Goal: Task Accomplishment & Management: Manage account settings

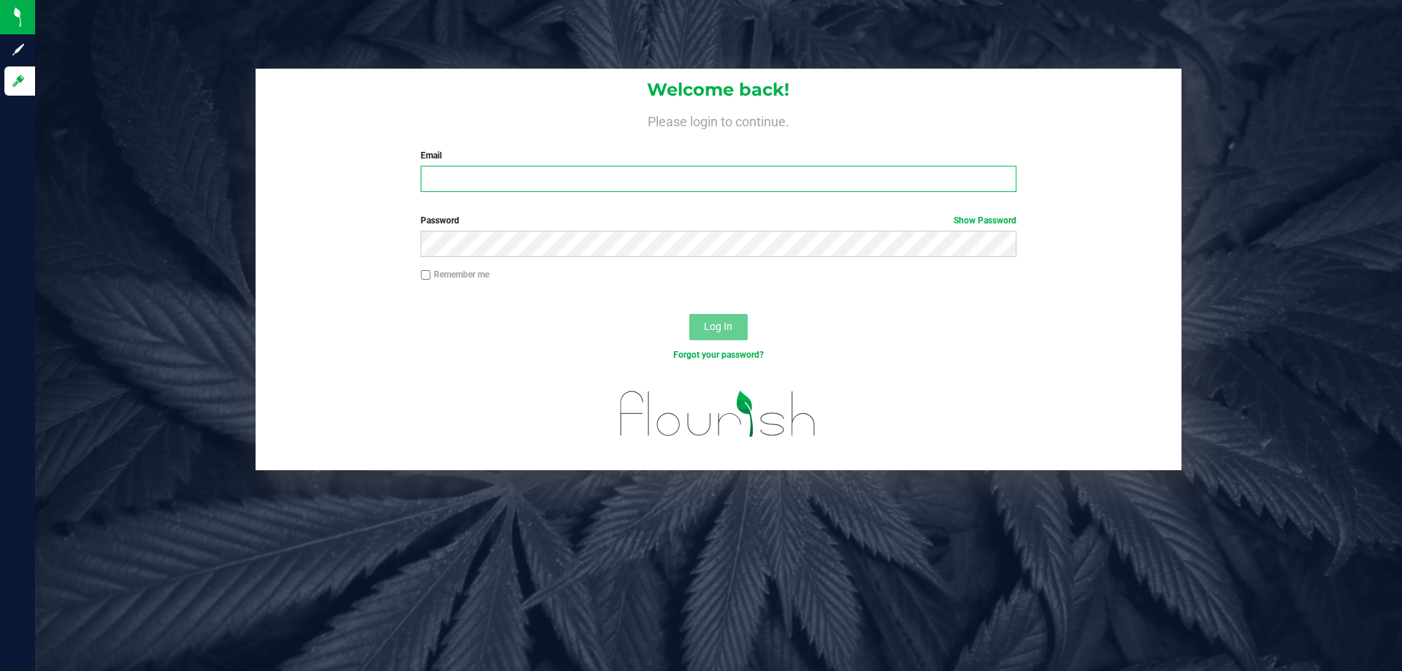
click at [448, 174] on input "Email" at bounding box center [718, 179] width 595 height 26
type input "[EMAIL_ADDRESS][DOMAIN_NAME]"
click at [689, 314] on button "Log In" at bounding box center [718, 327] width 58 height 26
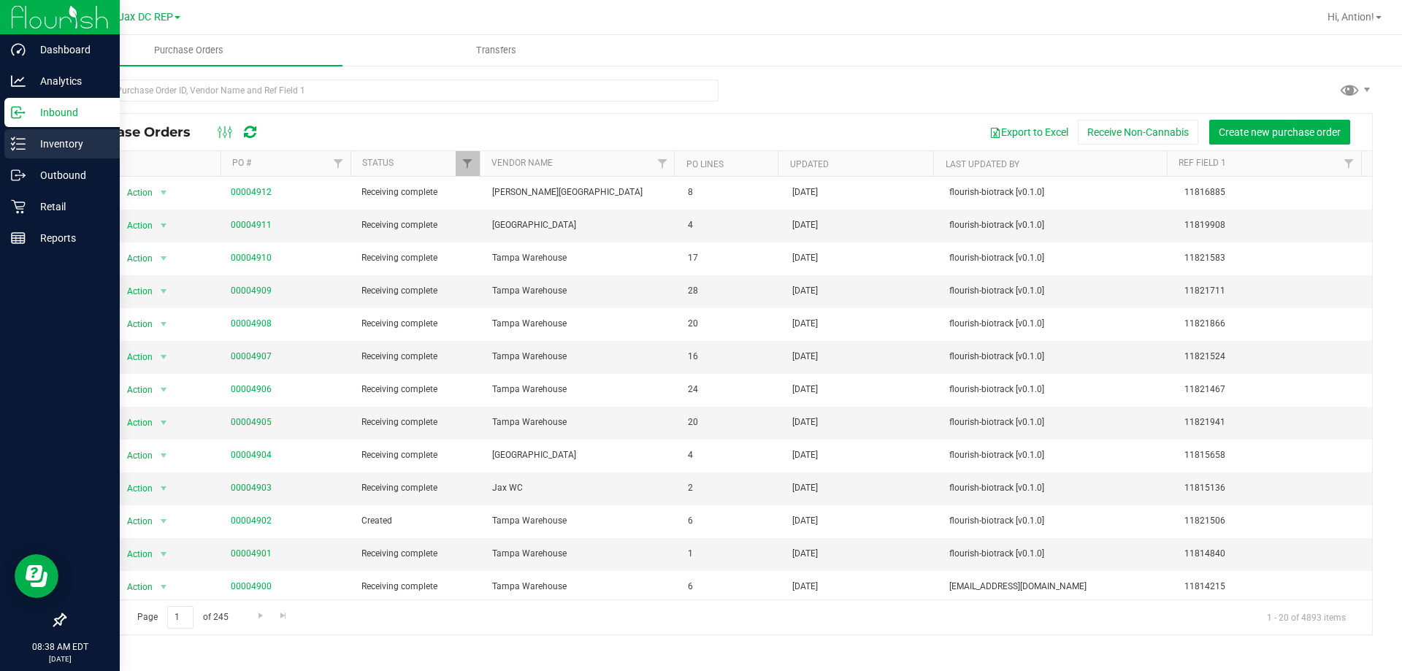
click at [81, 147] on p "Inventory" at bounding box center [70, 144] width 88 height 18
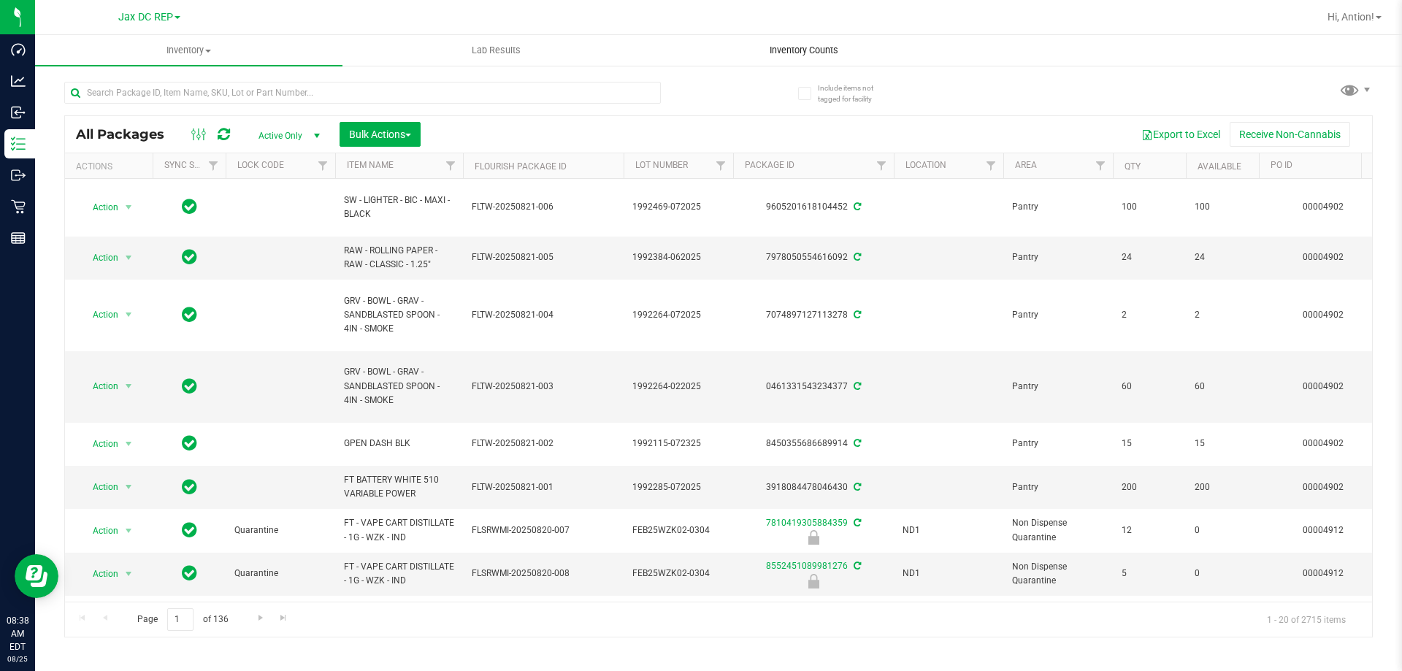
click at [797, 53] on span "Inventory Counts" at bounding box center [804, 50] width 108 height 13
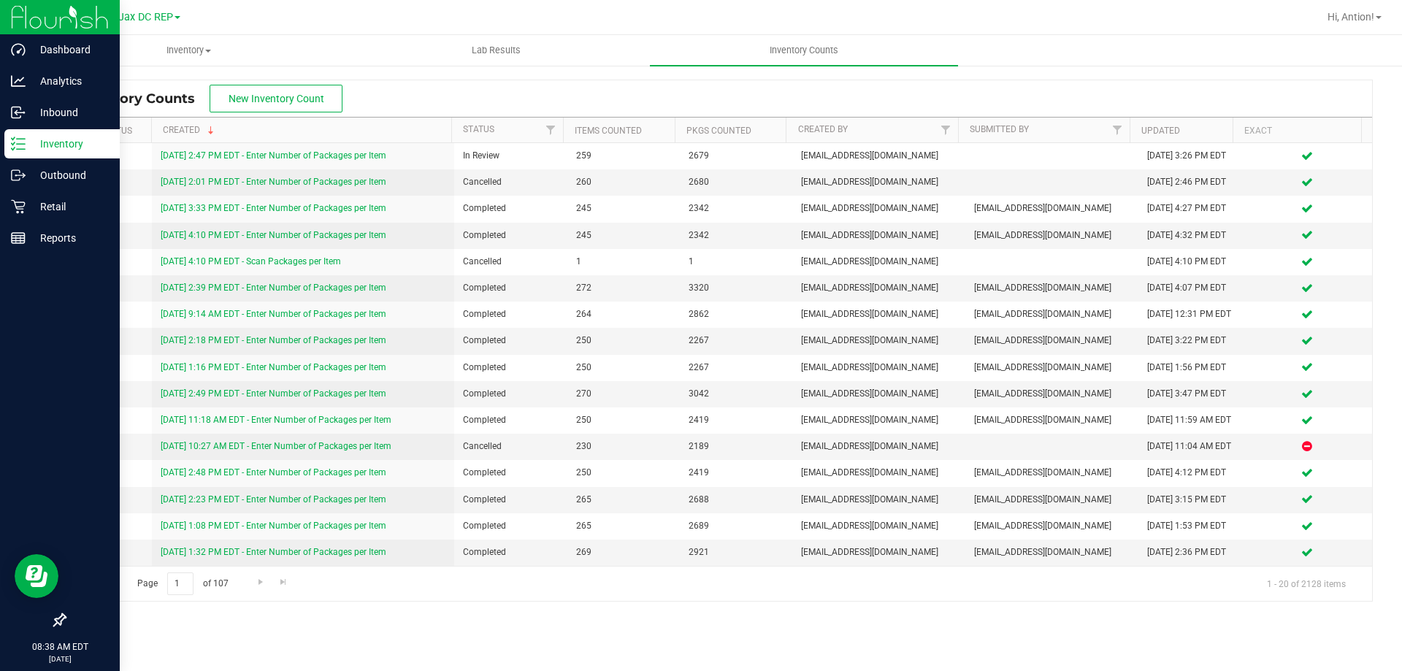
click at [37, 137] on p "Inventory" at bounding box center [70, 144] width 88 height 18
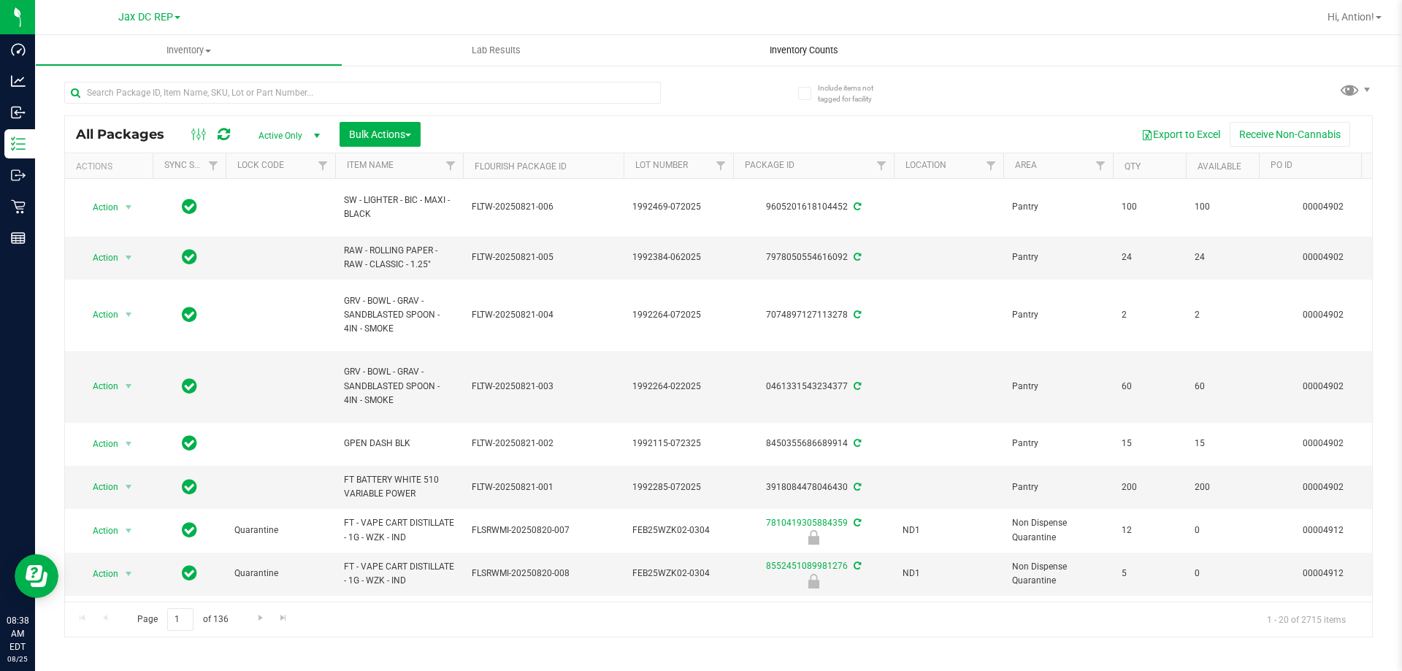
click at [811, 56] on span "Inventory Counts" at bounding box center [804, 50] width 108 height 13
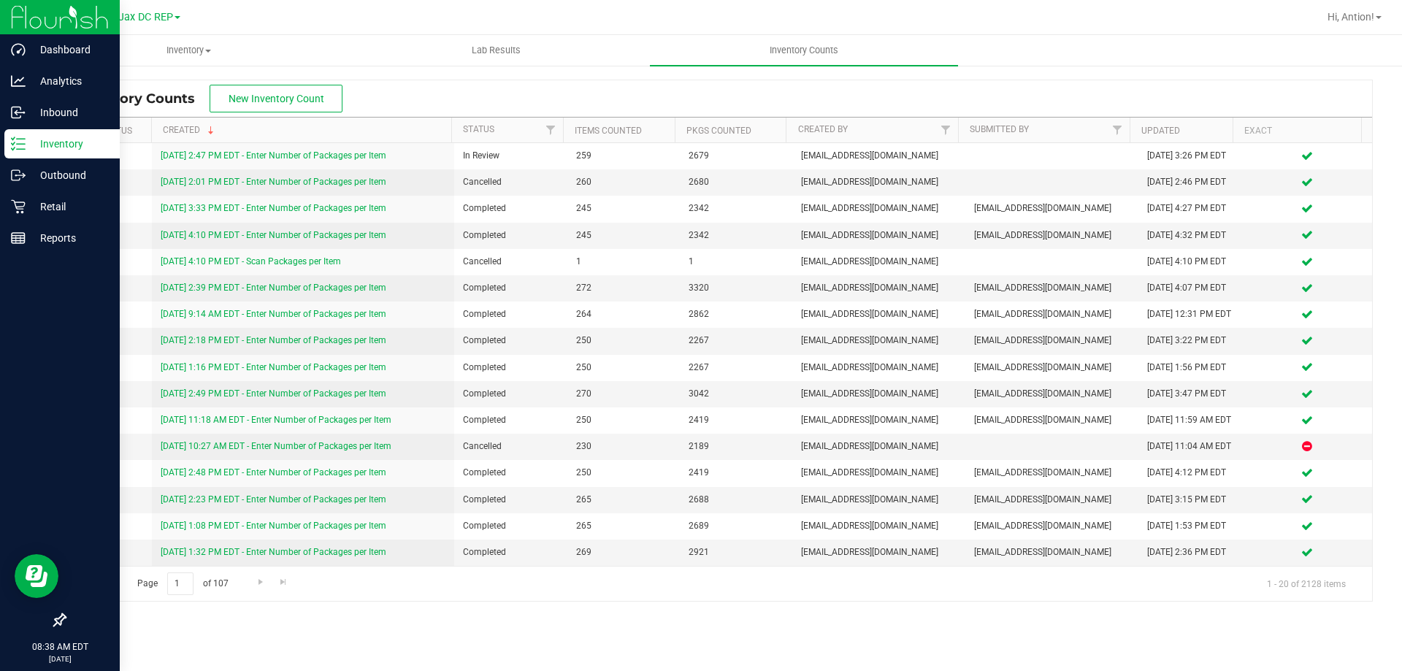
click at [34, 153] on div "Inventory" at bounding box center [61, 143] width 115 height 29
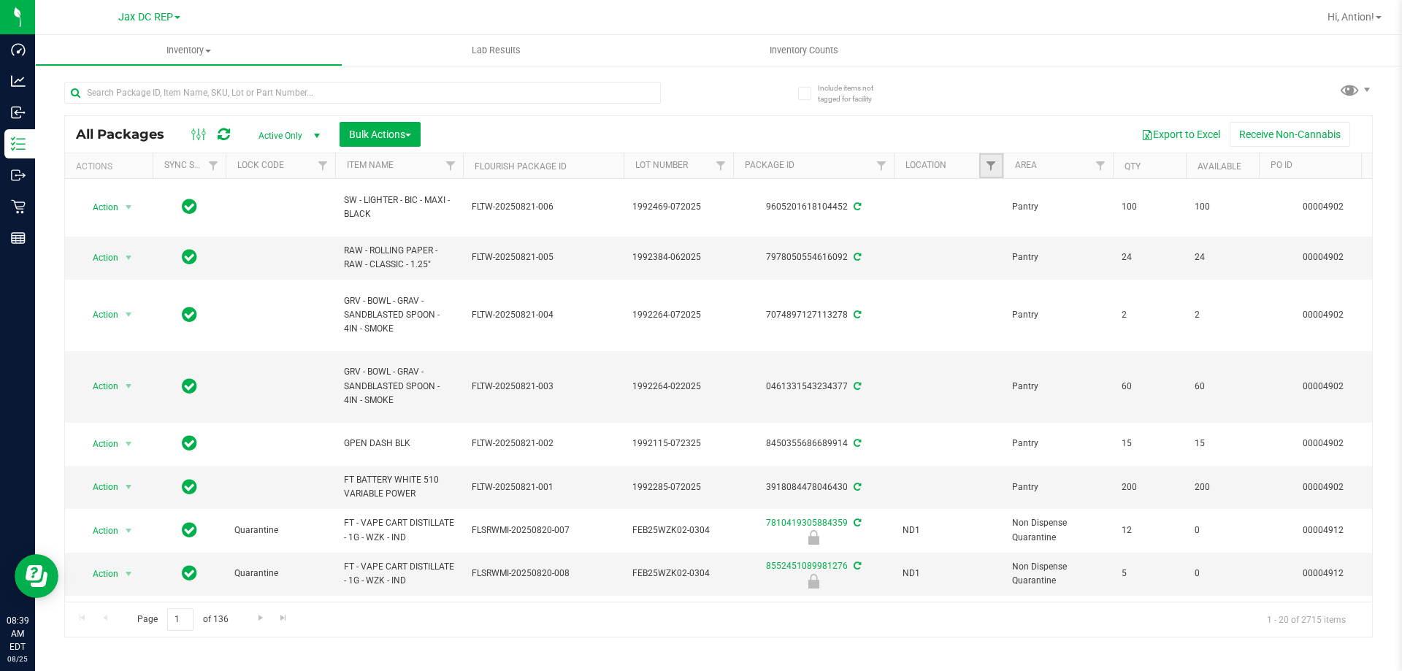
click at [989, 177] on link "Filter" at bounding box center [991, 165] width 24 height 25
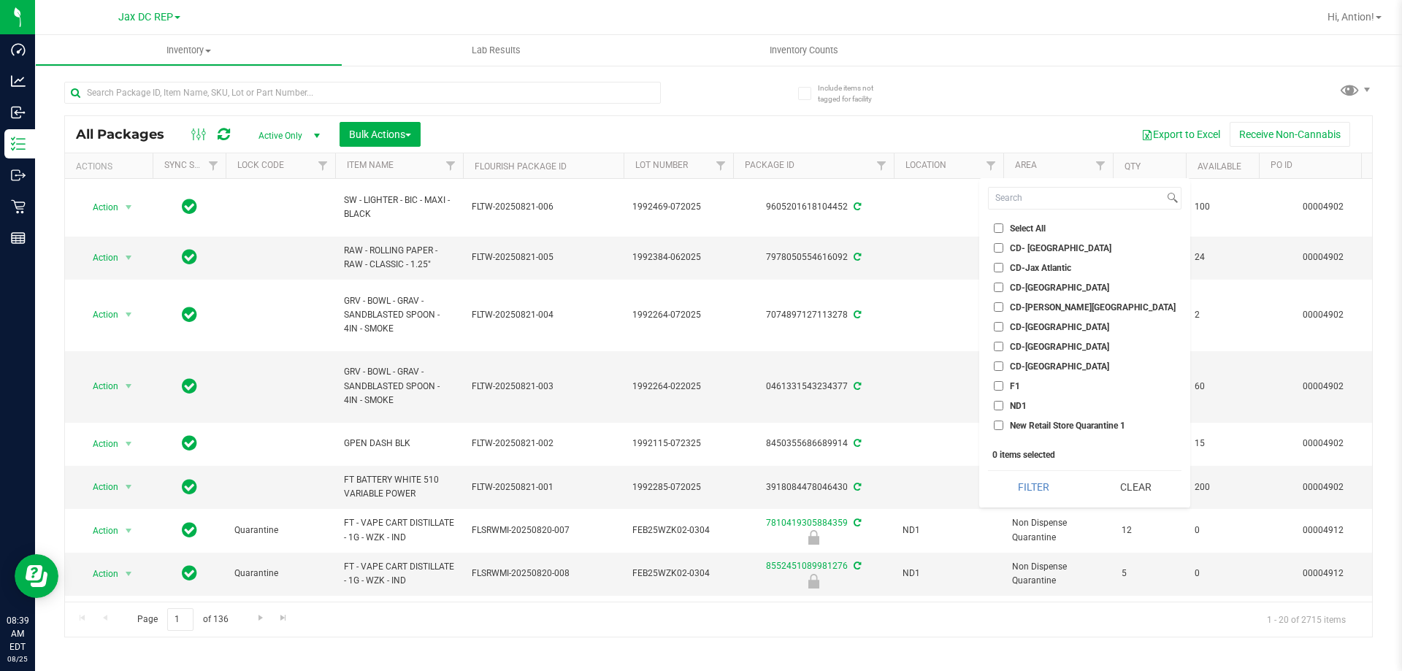
click at [1003, 408] on label "ND1" at bounding box center [1010, 405] width 33 height 9
click at [1003, 408] on input "ND1" at bounding box center [998, 405] width 9 height 9
checkbox input "true"
click at [1008, 472] on button "Filter" at bounding box center [1033, 487] width 91 height 32
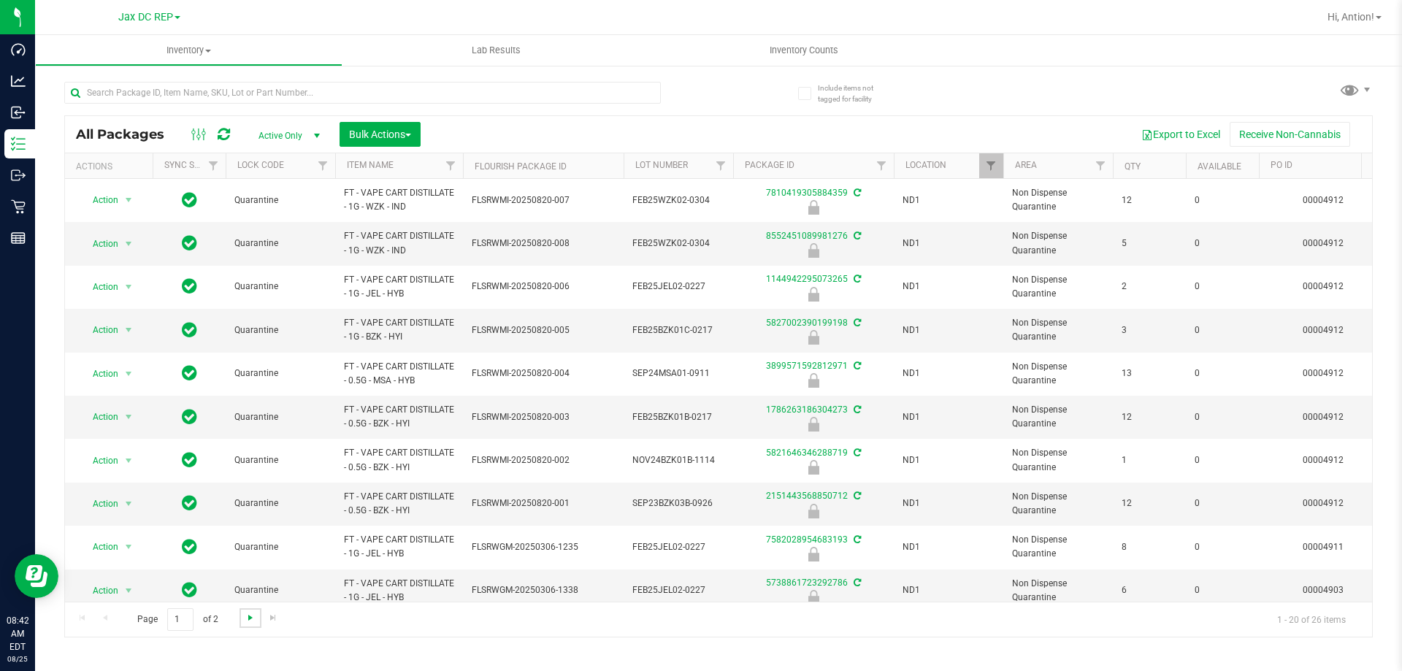
click at [245, 616] on span "Go to the next page" at bounding box center [251, 618] width 12 height 12
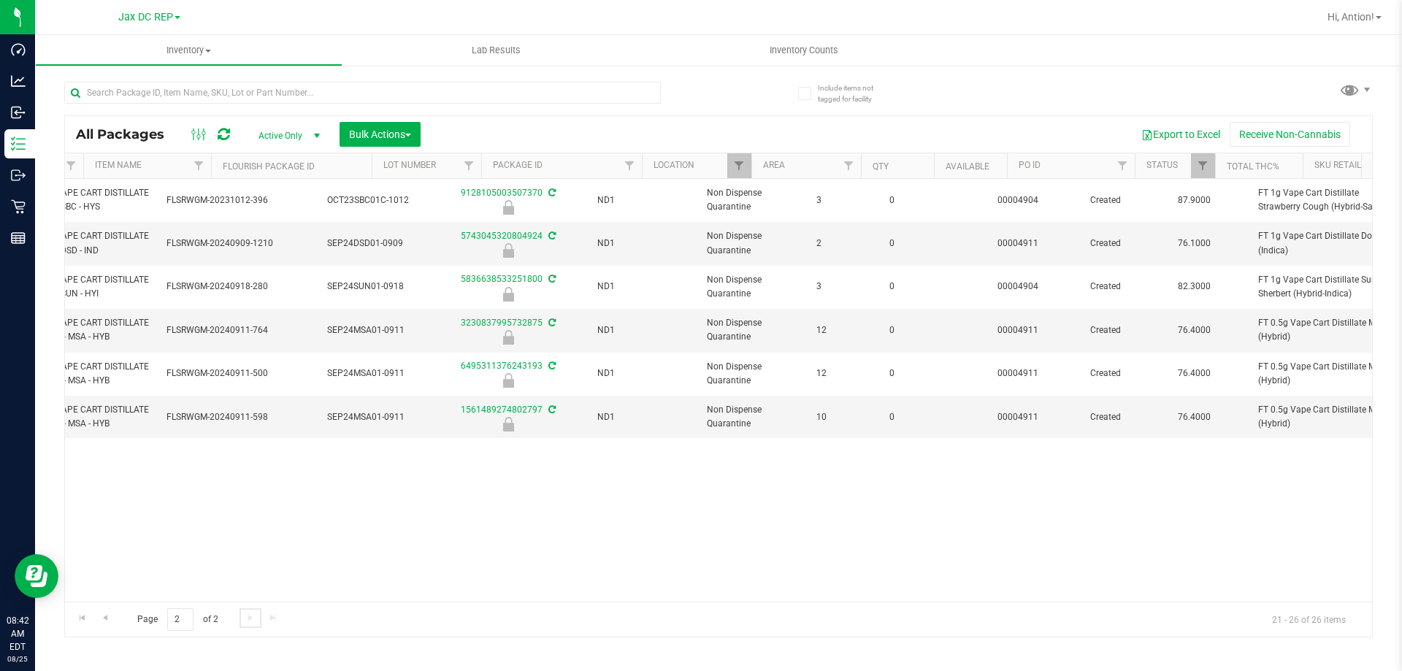
scroll to position [0, 305]
click at [1067, 160] on span "Filter" at bounding box center [1069, 166] width 12 height 12
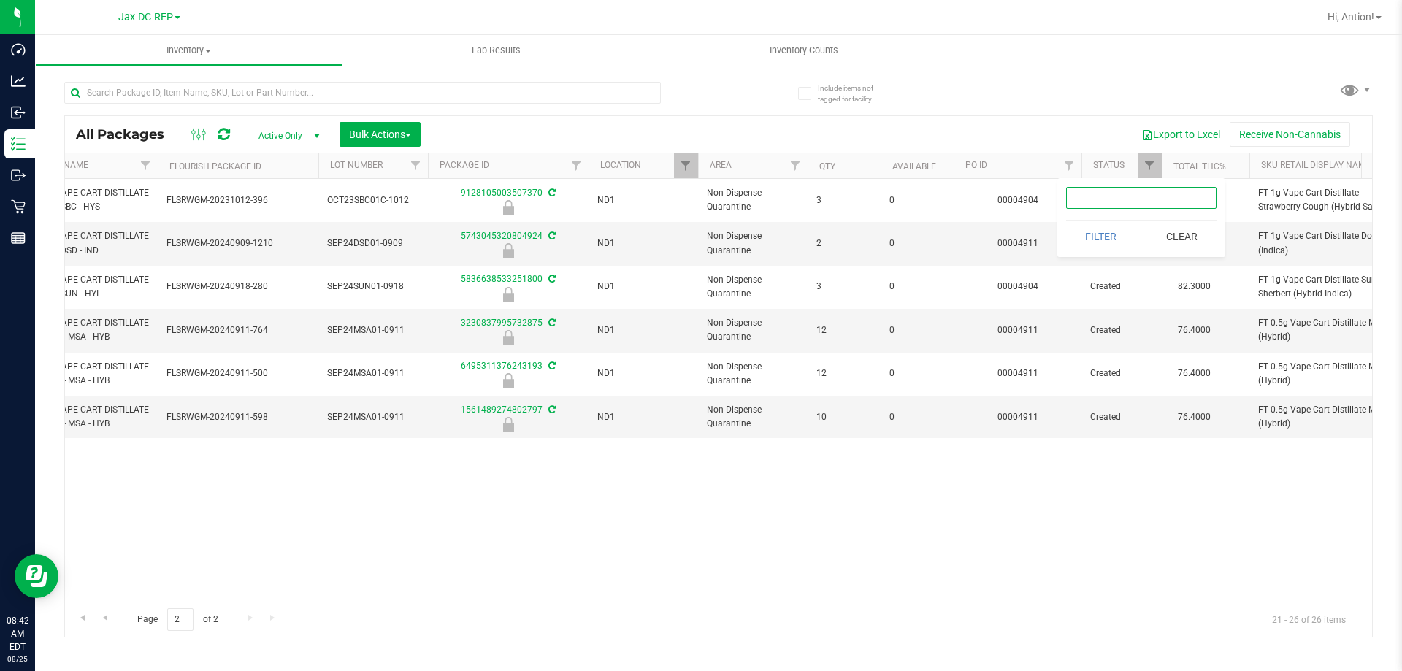
click at [1106, 199] on input "text" at bounding box center [1141, 198] width 150 height 22
paste input "4904"
click at [1101, 240] on button "Filter" at bounding box center [1101, 237] width 70 height 32
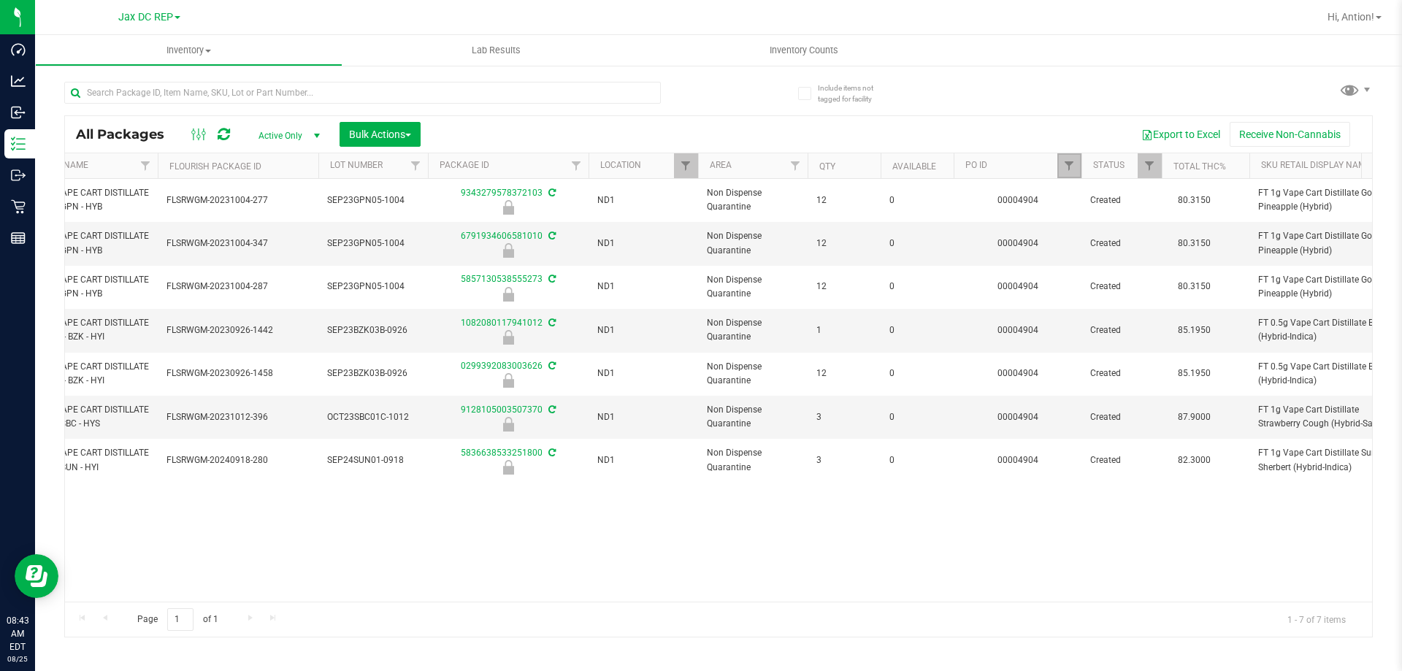
click at [1061, 166] on link "Filter" at bounding box center [1069, 165] width 24 height 25
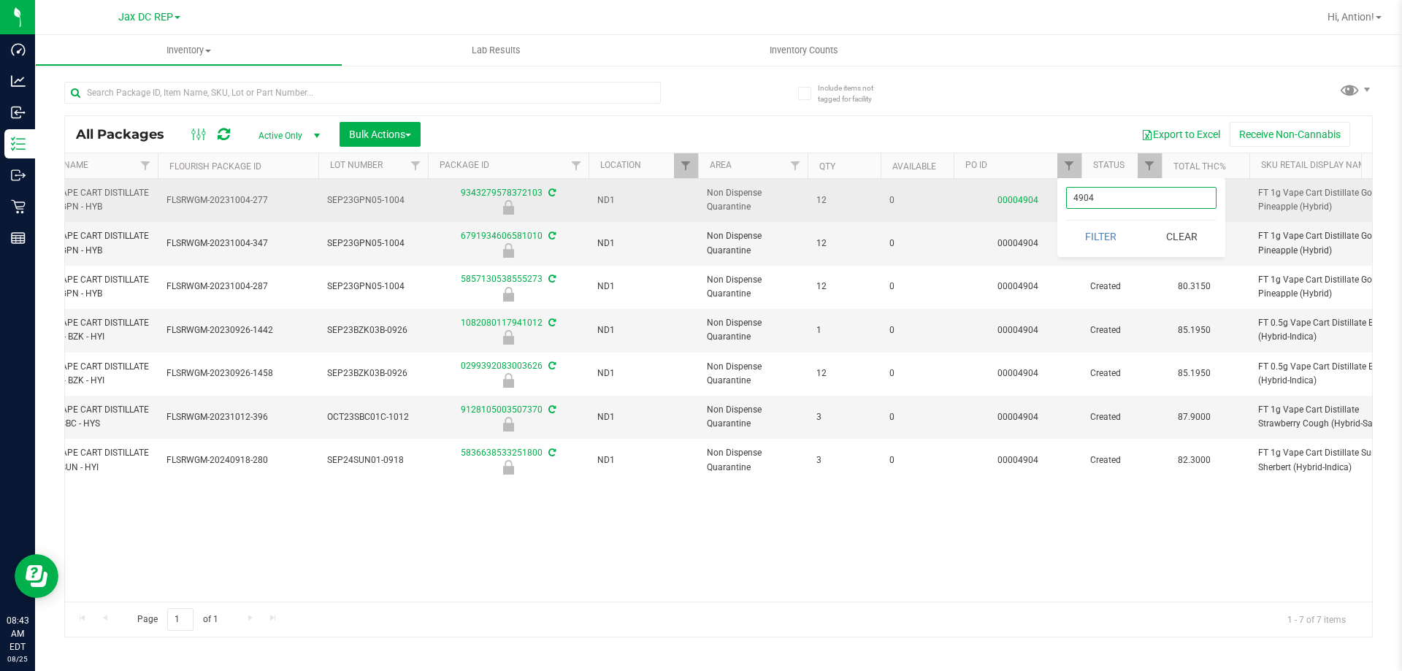
drag, startPoint x: 1111, startPoint y: 189, endPoint x: 1014, endPoint y: 197, distance: 97.4
click at [1014, 197] on body "Dashboard Analytics Inbound Inventory Outbound Retail Reports 08:43 AM EDT 08/2…" at bounding box center [701, 335] width 1402 height 671
paste input "11"
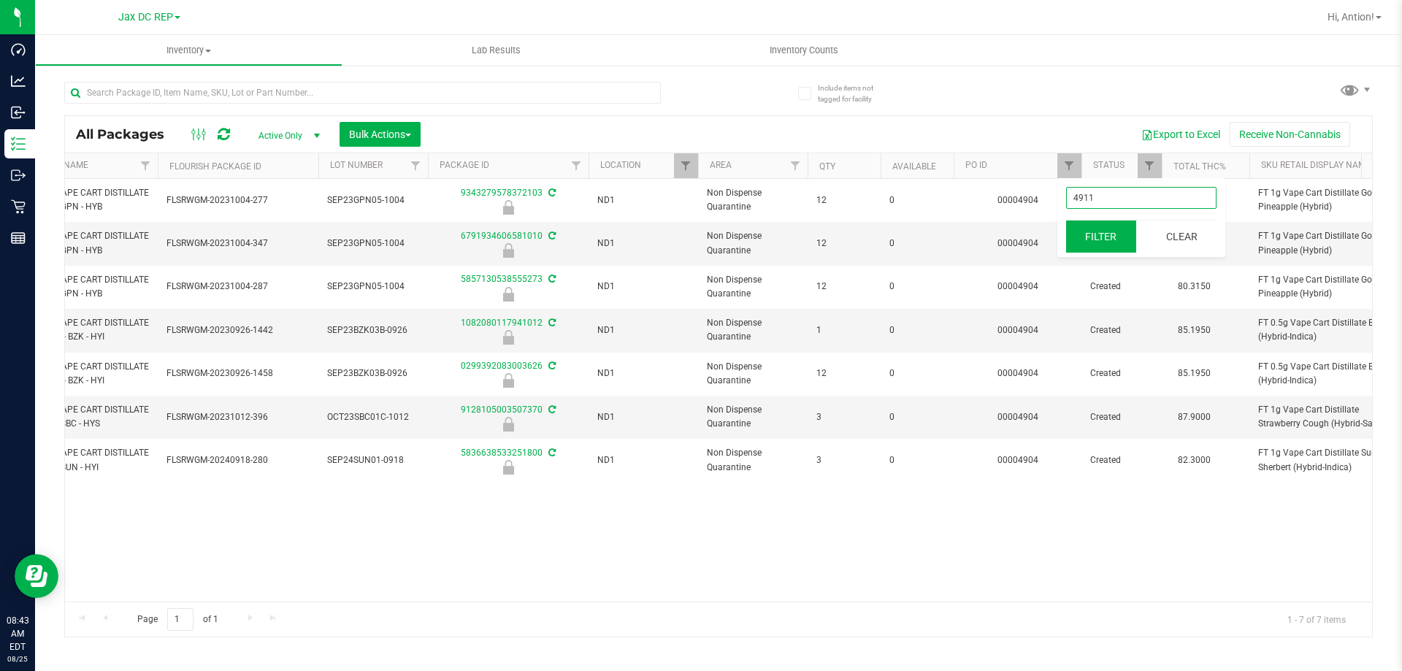
type input "4911"
click at [1079, 227] on button "Filter" at bounding box center [1101, 237] width 70 height 32
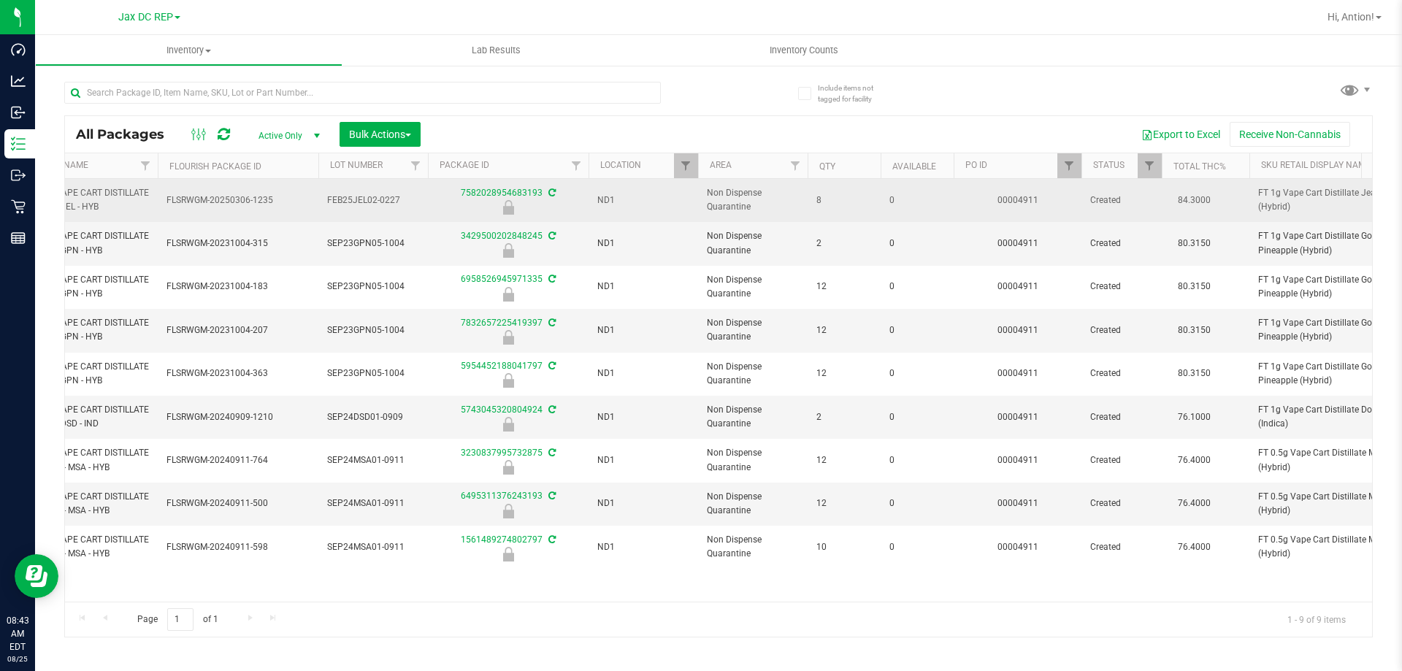
drag, startPoint x: 881, startPoint y: 197, endPoint x: 897, endPoint y: 204, distance: 16.7
click at [897, 204] on td "0" at bounding box center [917, 200] width 73 height 43
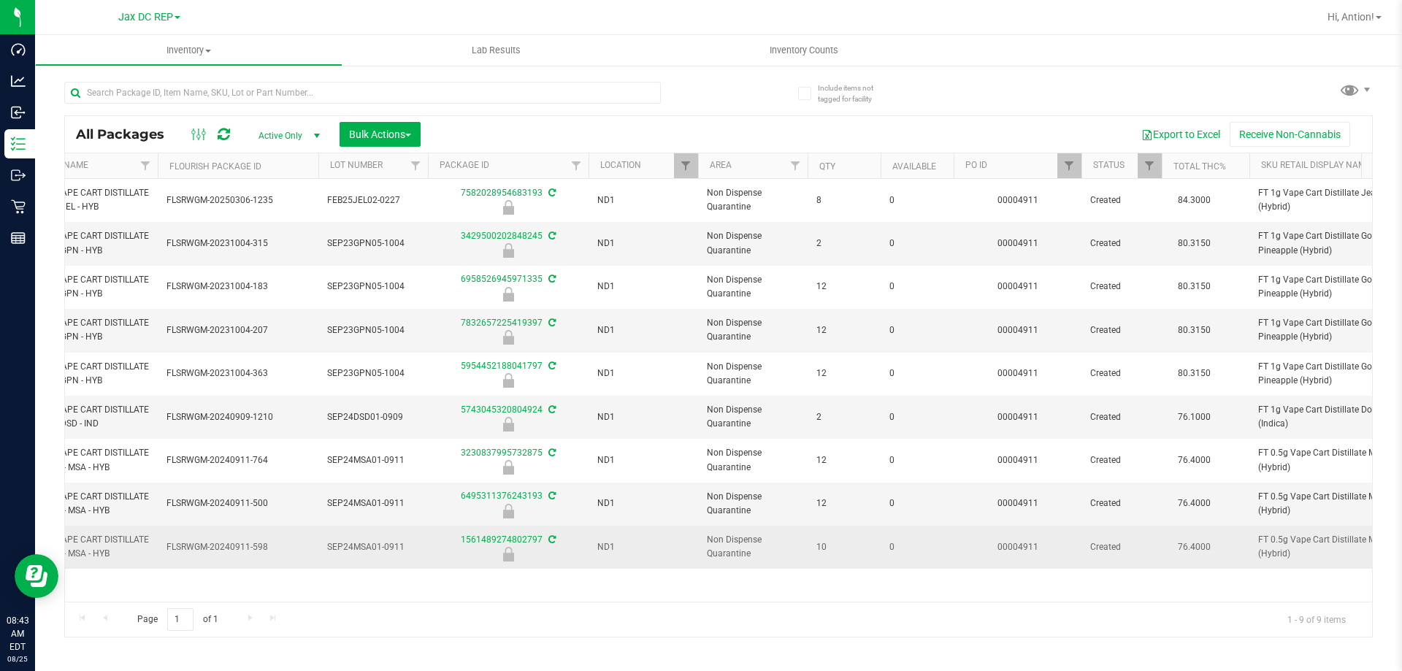
drag, startPoint x: 887, startPoint y: 548, endPoint x: 898, endPoint y: 547, distance: 11.1
click at [898, 547] on td "0" at bounding box center [917, 547] width 73 height 42
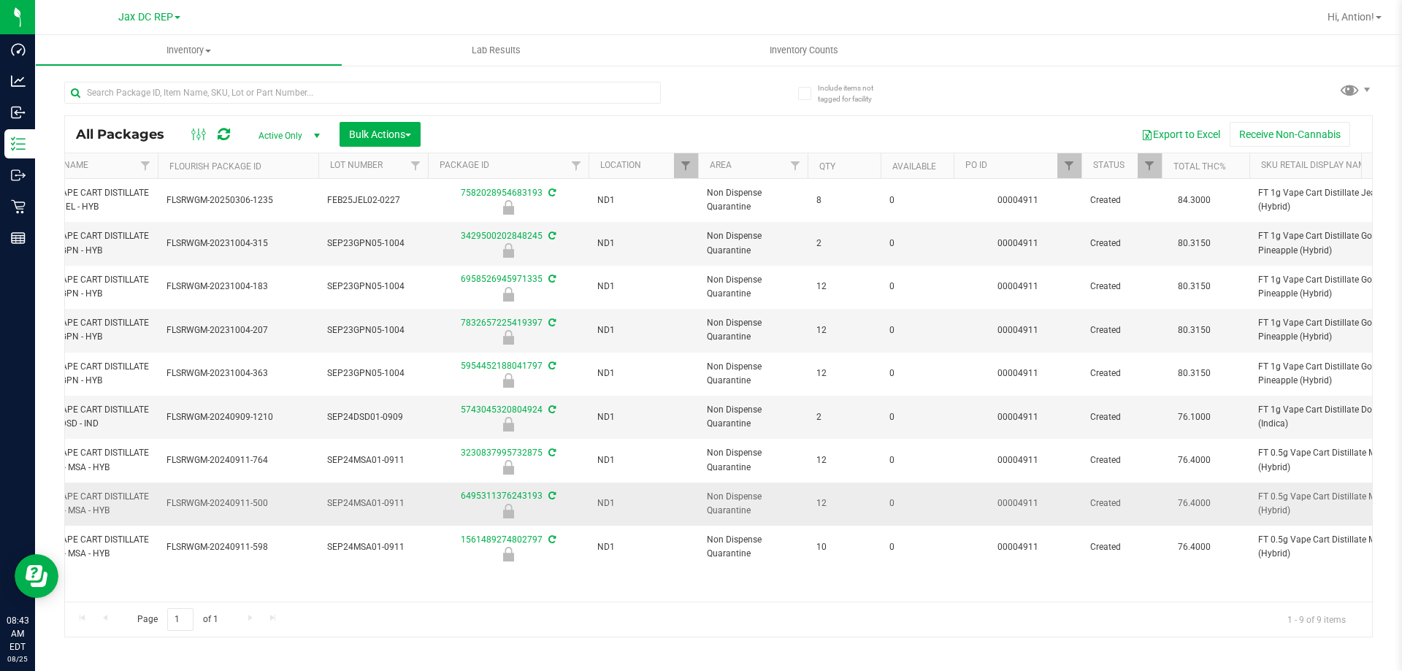
drag, startPoint x: 886, startPoint y: 502, endPoint x: 907, endPoint y: 502, distance: 20.5
click at [907, 502] on td "0" at bounding box center [917, 504] width 73 height 43
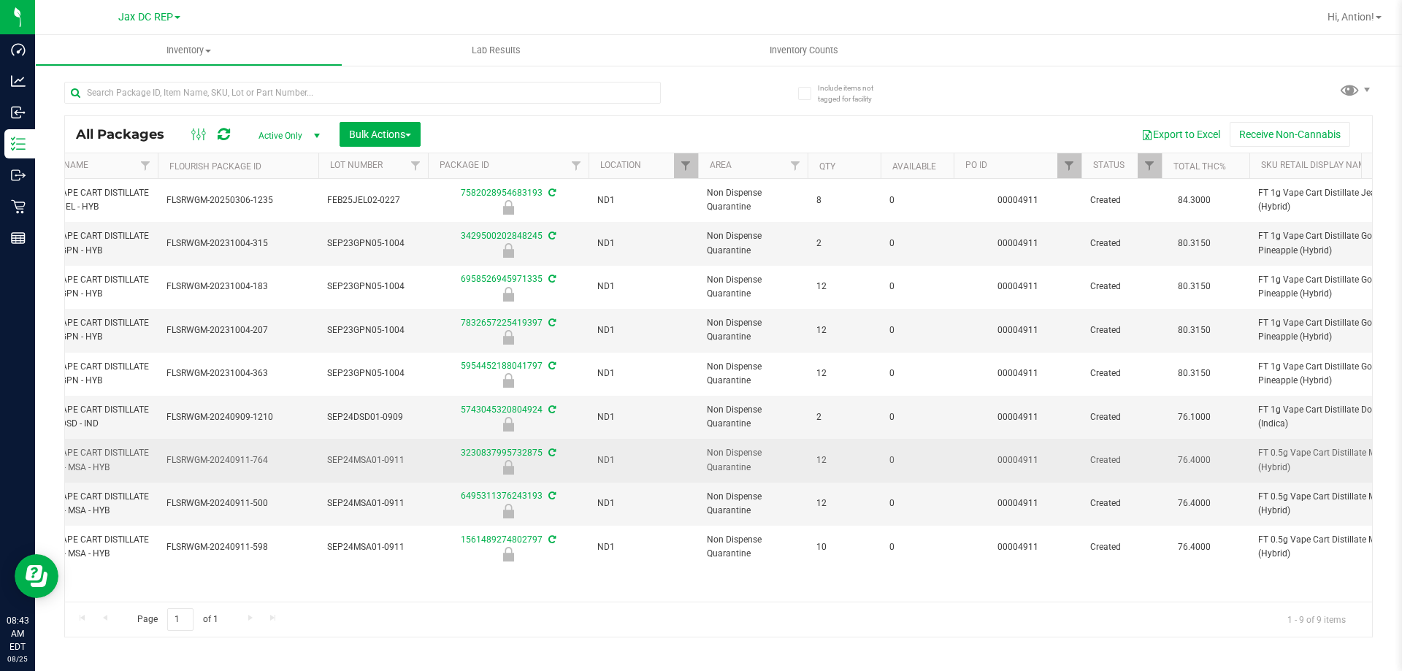
drag, startPoint x: 882, startPoint y: 463, endPoint x: 895, endPoint y: 460, distance: 13.5
click at [895, 460] on td "0" at bounding box center [917, 460] width 73 height 43
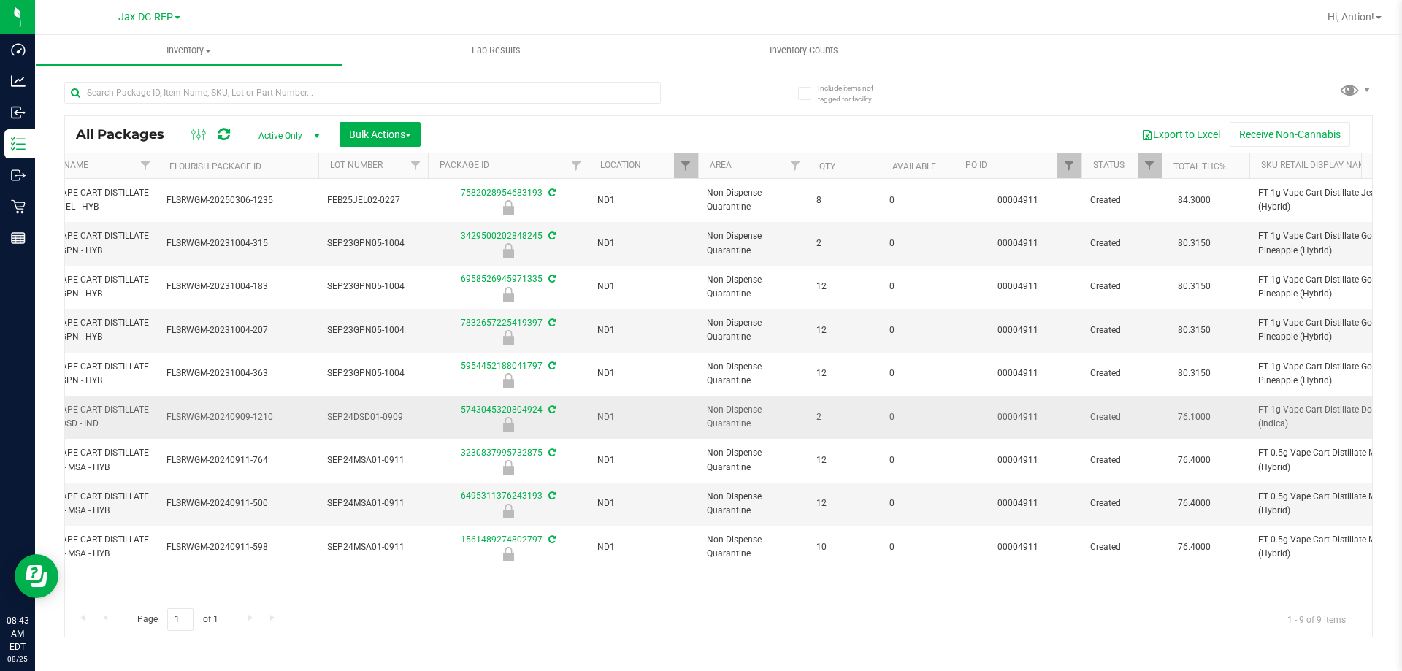
drag, startPoint x: 886, startPoint y: 423, endPoint x: 909, endPoint y: 420, distance: 23.5
click at [909, 420] on td "0" at bounding box center [917, 417] width 73 height 43
click at [1074, 167] on span "Filter" at bounding box center [1069, 166] width 12 height 12
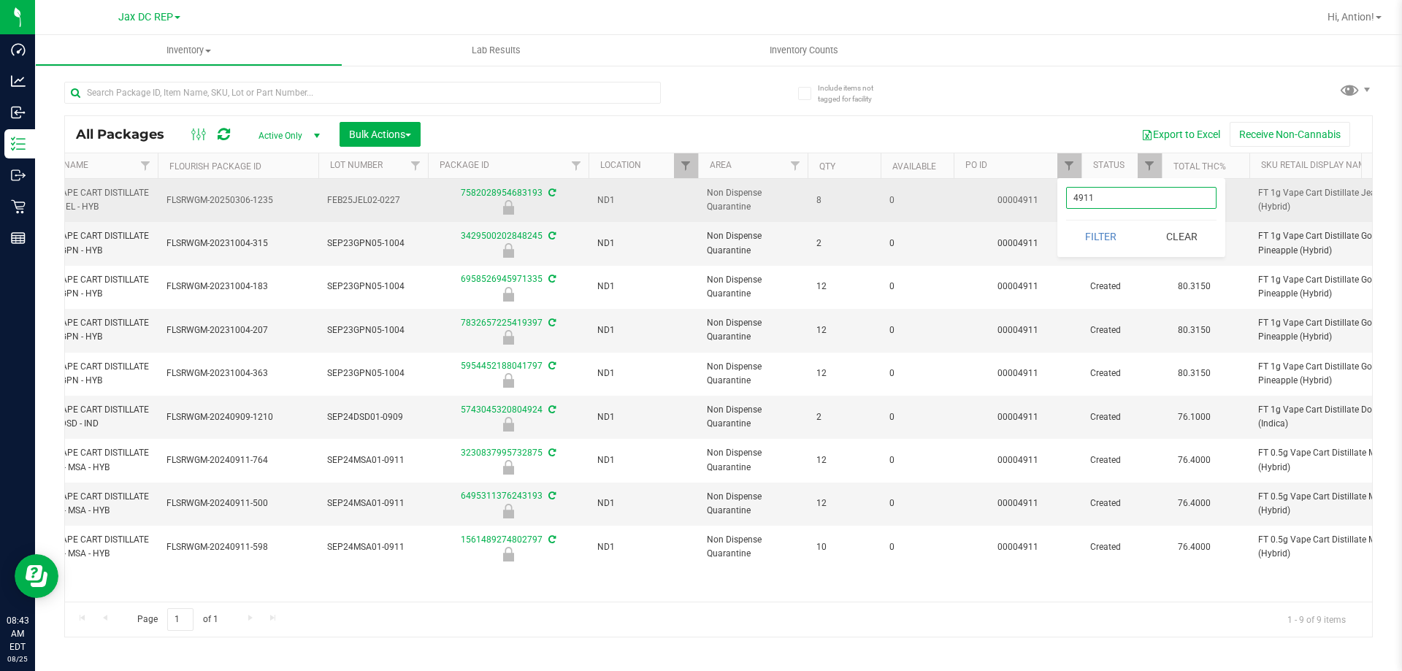
drag, startPoint x: 1130, startPoint y: 205, endPoint x: 1013, endPoint y: 205, distance: 116.8
click at [1013, 205] on body "Dashboard Analytics Inbound Inventory Outbound Retail Reports 08:43 AM EDT 08/2…" at bounding box center [701, 335] width 1402 height 671
type input "]"
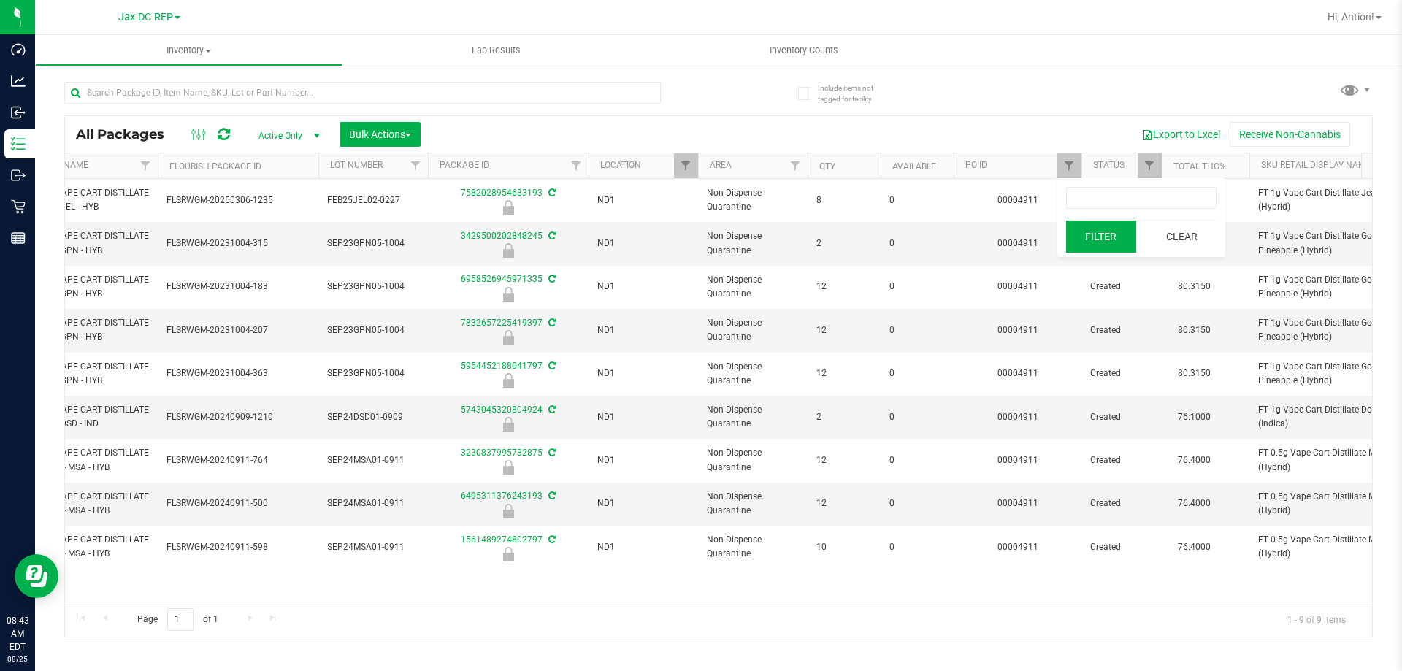
click at [1117, 237] on button "Filter" at bounding box center [1101, 237] width 70 height 32
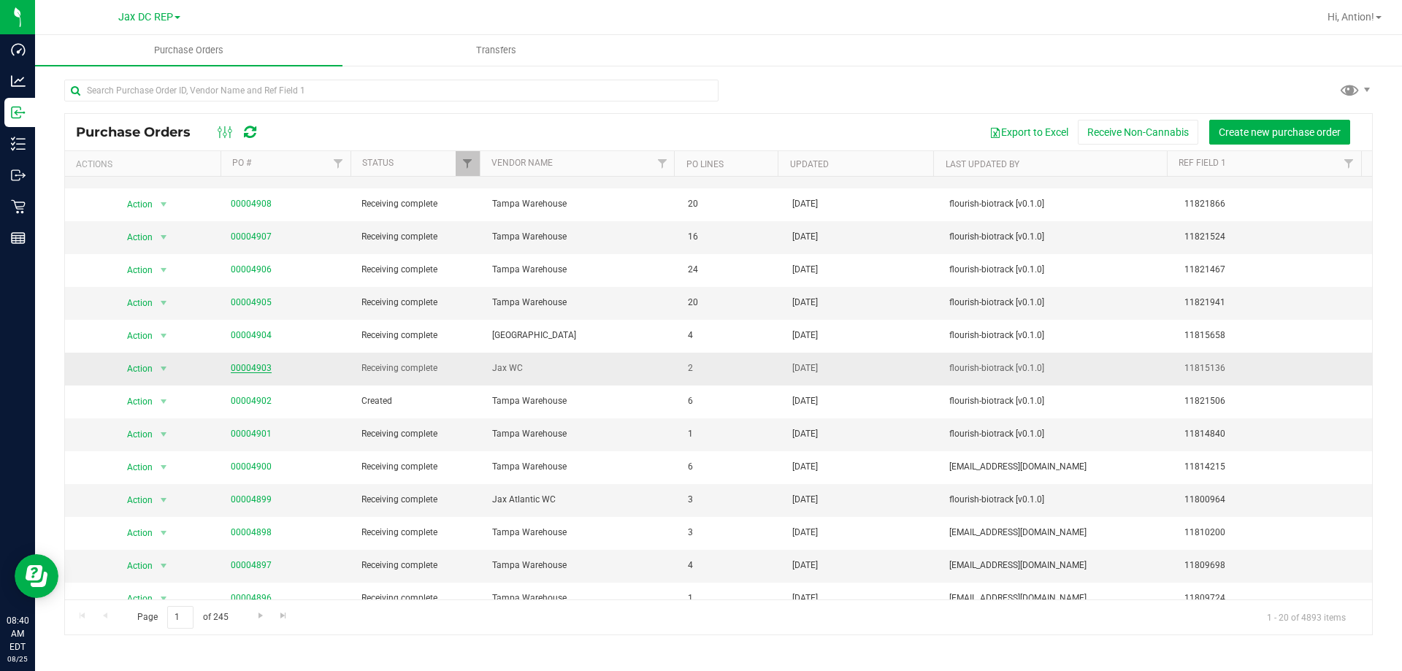
scroll to position [146, 0]
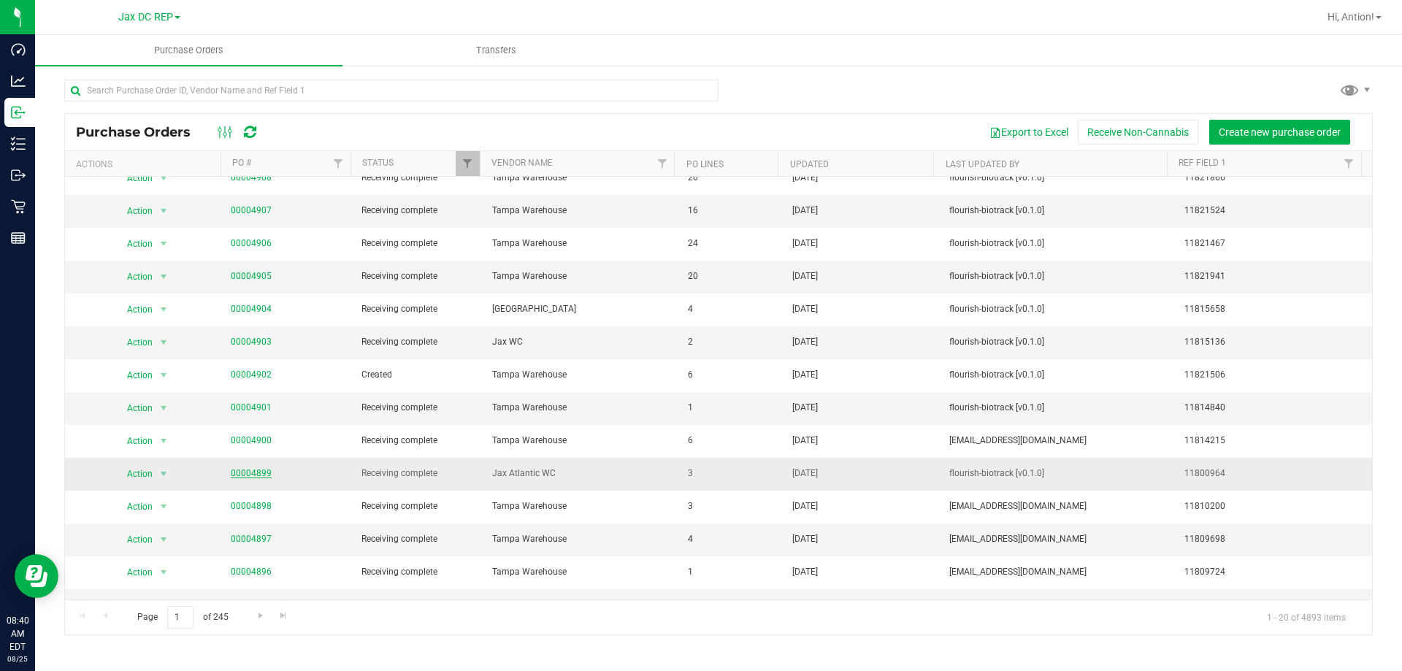
click at [245, 477] on link "00004899" at bounding box center [251, 473] width 41 height 10
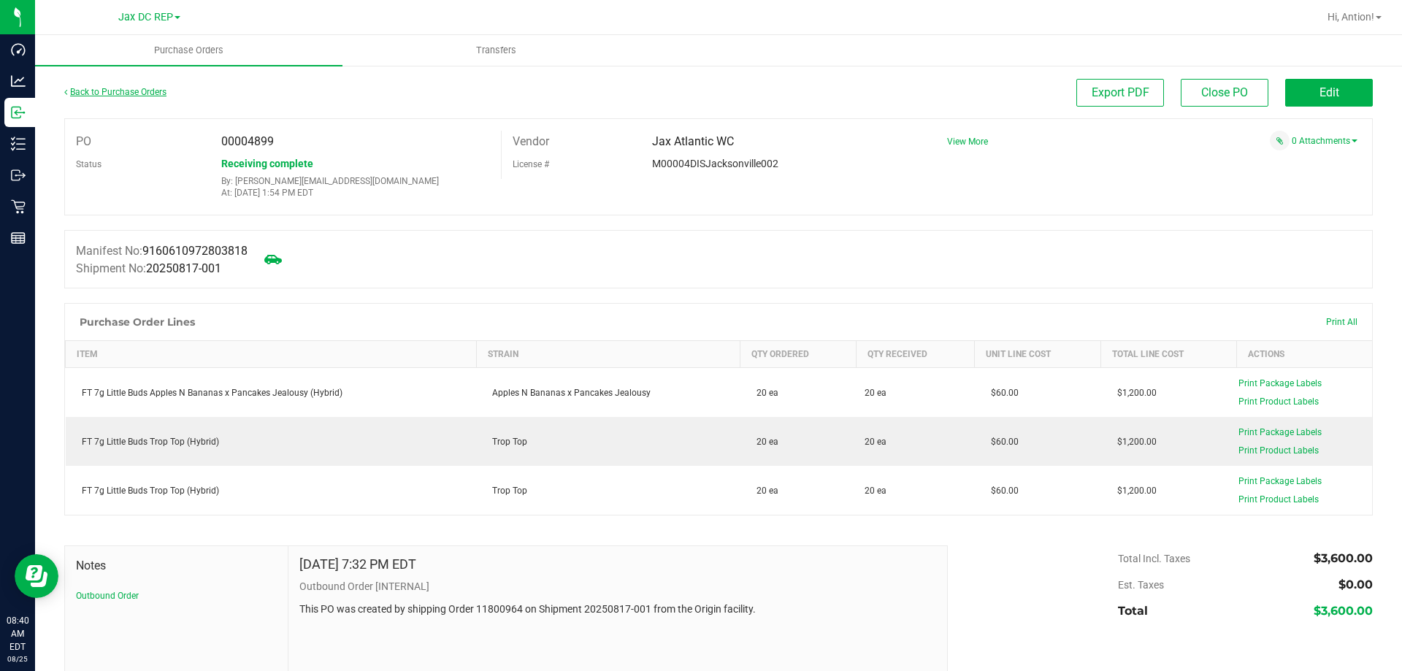
click at [120, 96] on link "Back to Purchase Orders" at bounding box center [115, 92] width 102 height 10
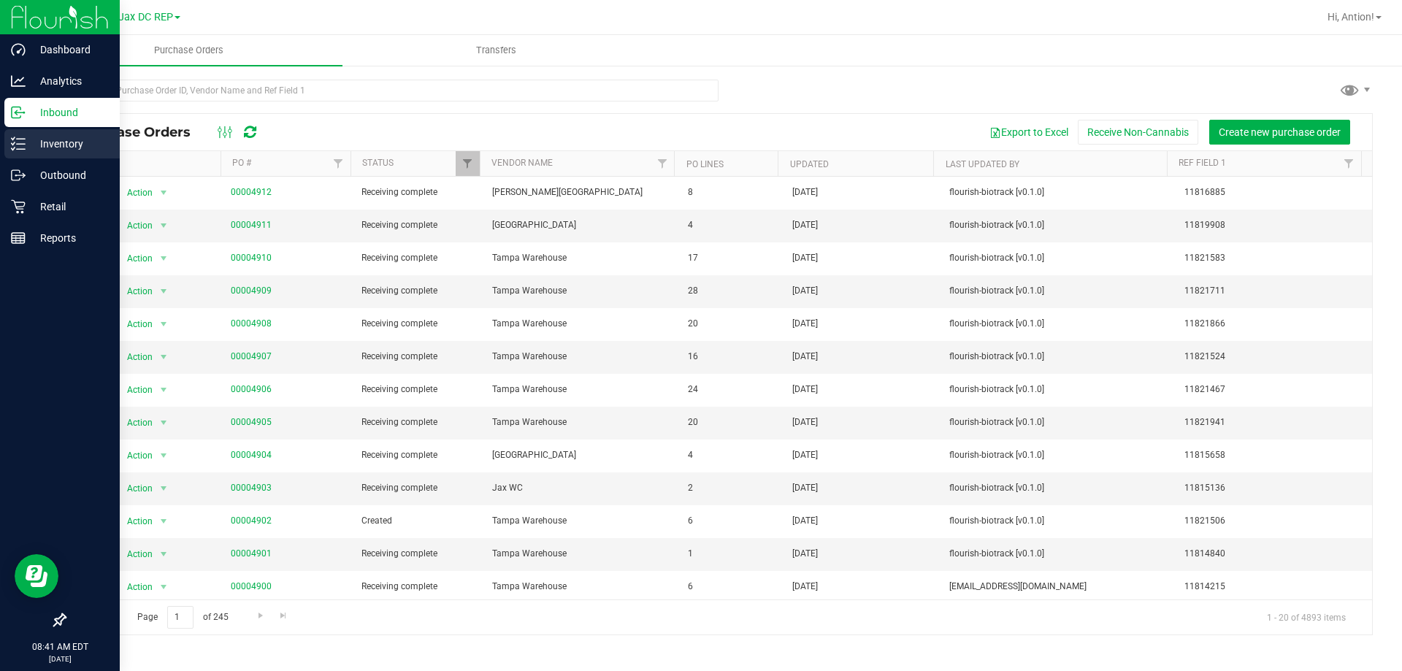
click at [45, 150] on p "Inventory" at bounding box center [70, 144] width 88 height 18
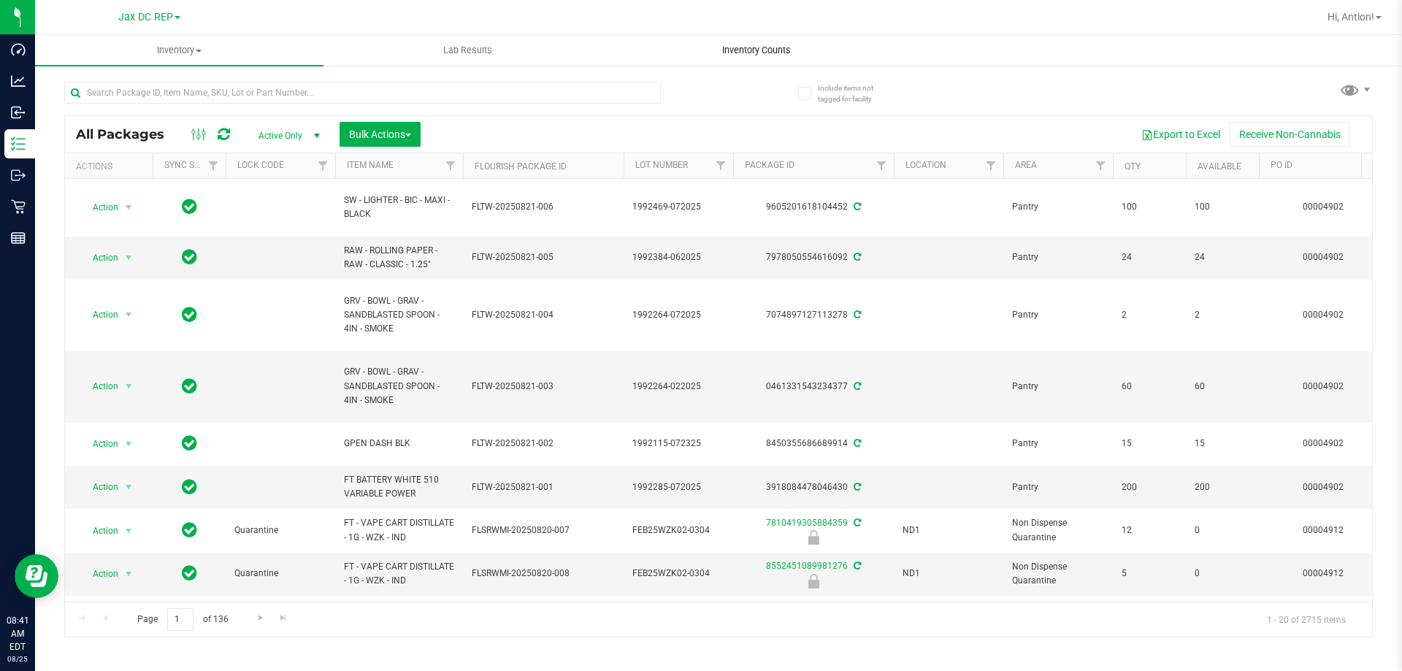
click at [728, 44] on span "Inventory Counts" at bounding box center [756, 50] width 108 height 13
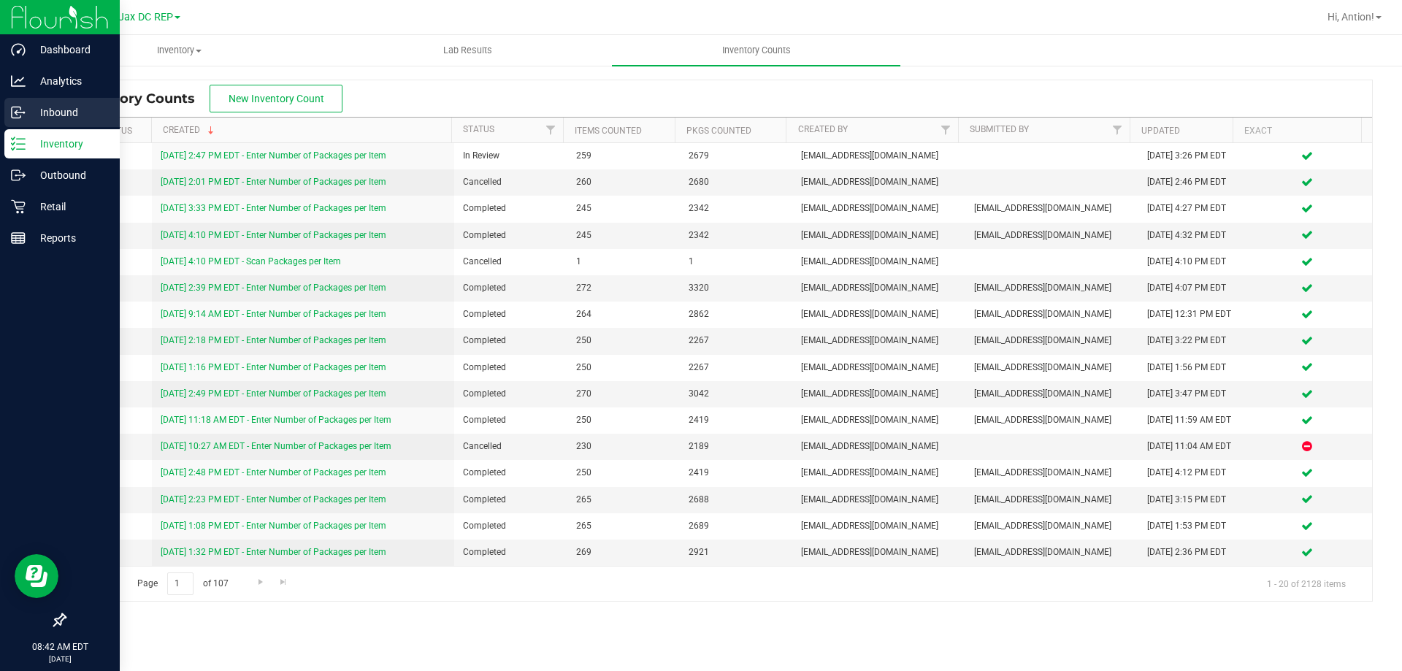
click at [69, 112] on p "Inbound" at bounding box center [70, 113] width 88 height 18
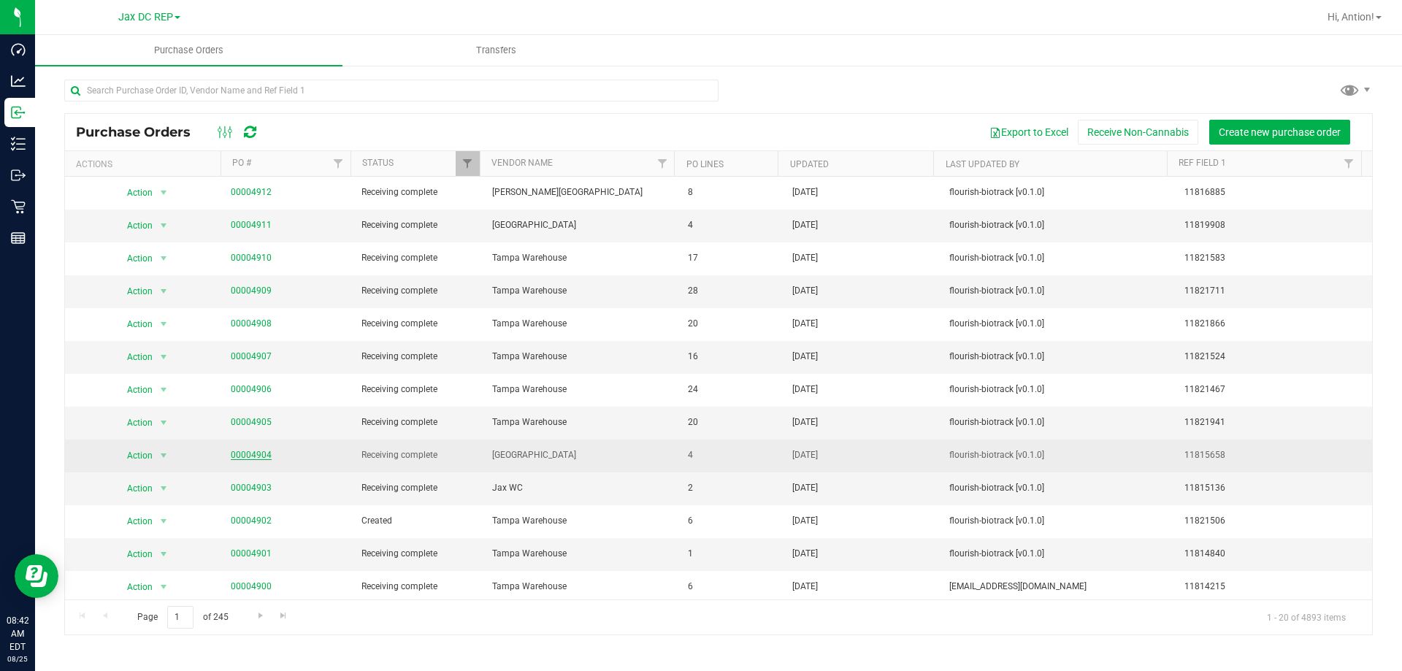
drag, startPoint x: 277, startPoint y: 453, endPoint x: 250, endPoint y: 451, distance: 26.4
click at [250, 451] on span "00004904" at bounding box center [287, 455] width 113 height 14
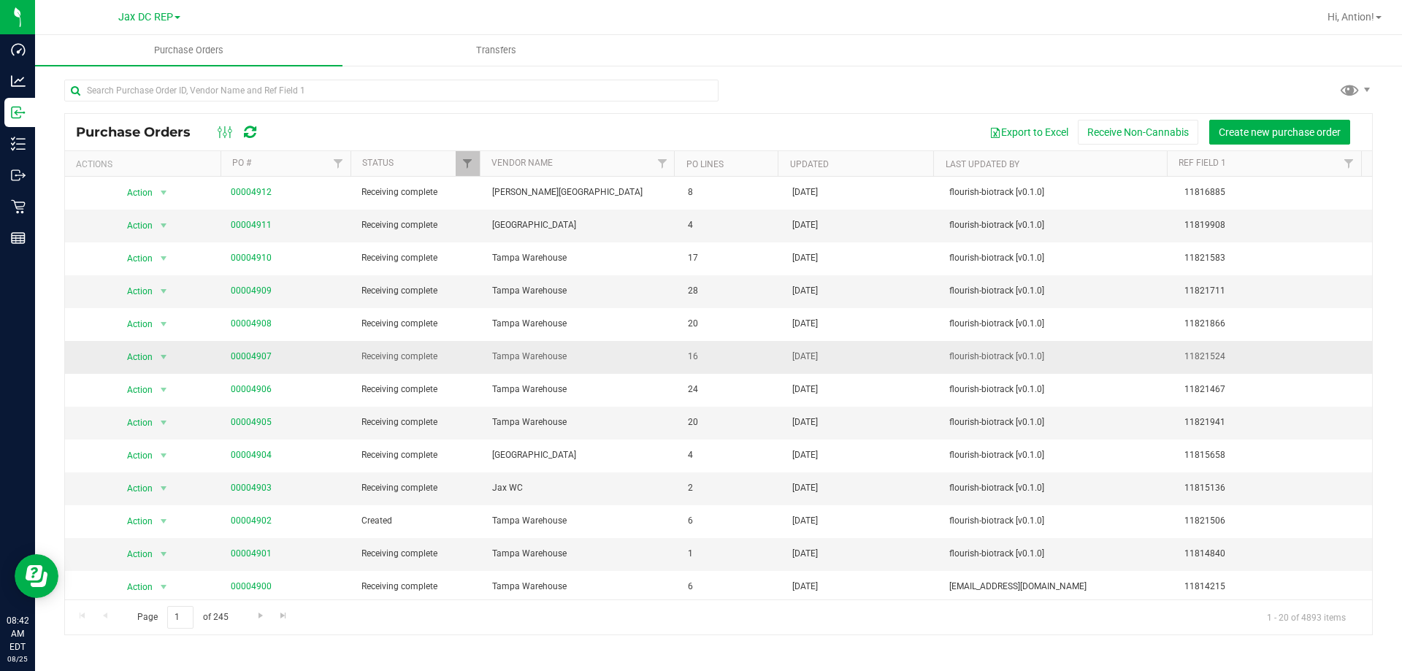
copy link "4904"
drag, startPoint x: 283, startPoint y: 219, endPoint x: 251, endPoint y: 231, distance: 33.5
click at [251, 231] on span "00004911" at bounding box center [287, 225] width 113 height 14
copy link "4911"
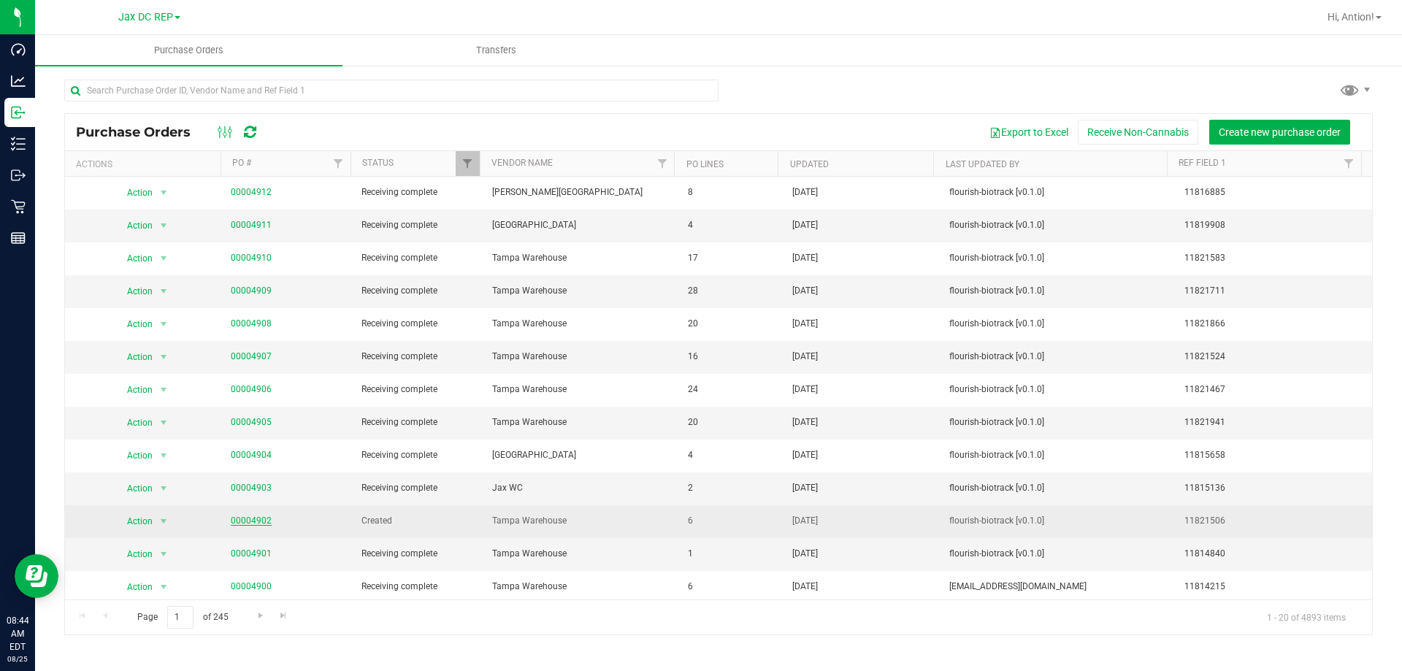
scroll to position [73, 0]
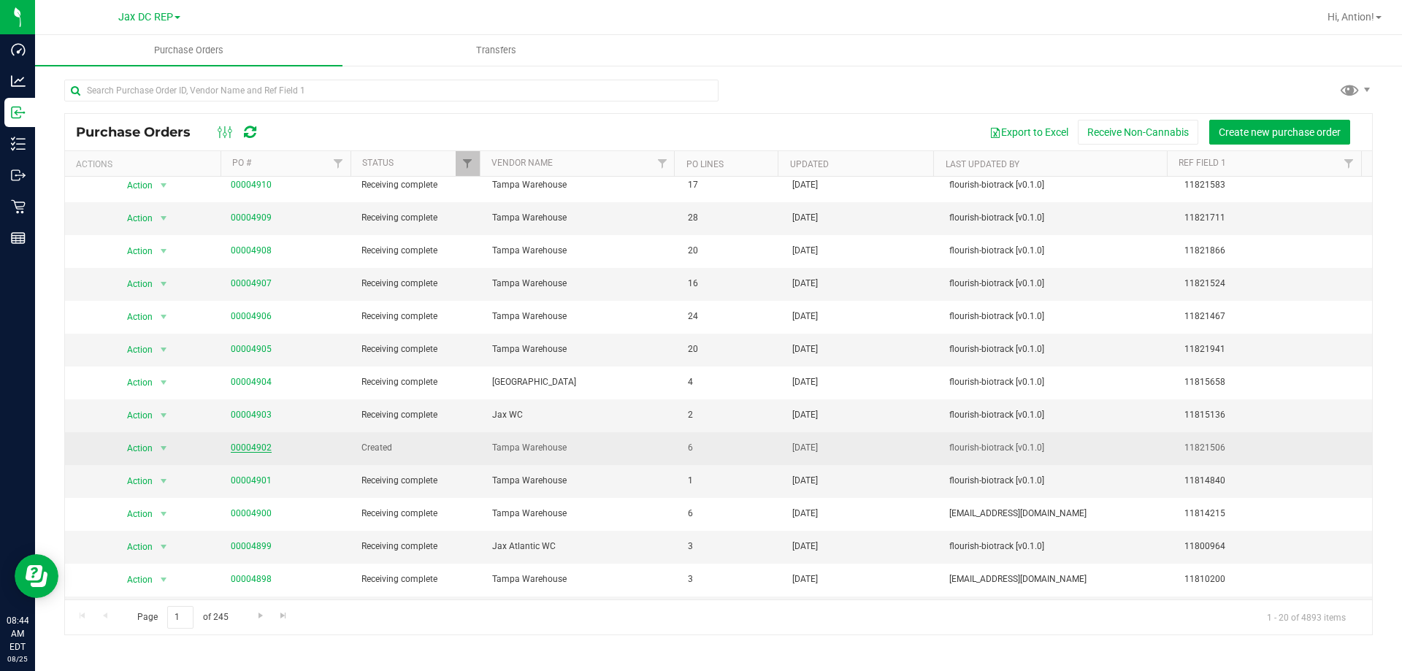
click at [247, 448] on link "00004902" at bounding box center [251, 448] width 41 height 10
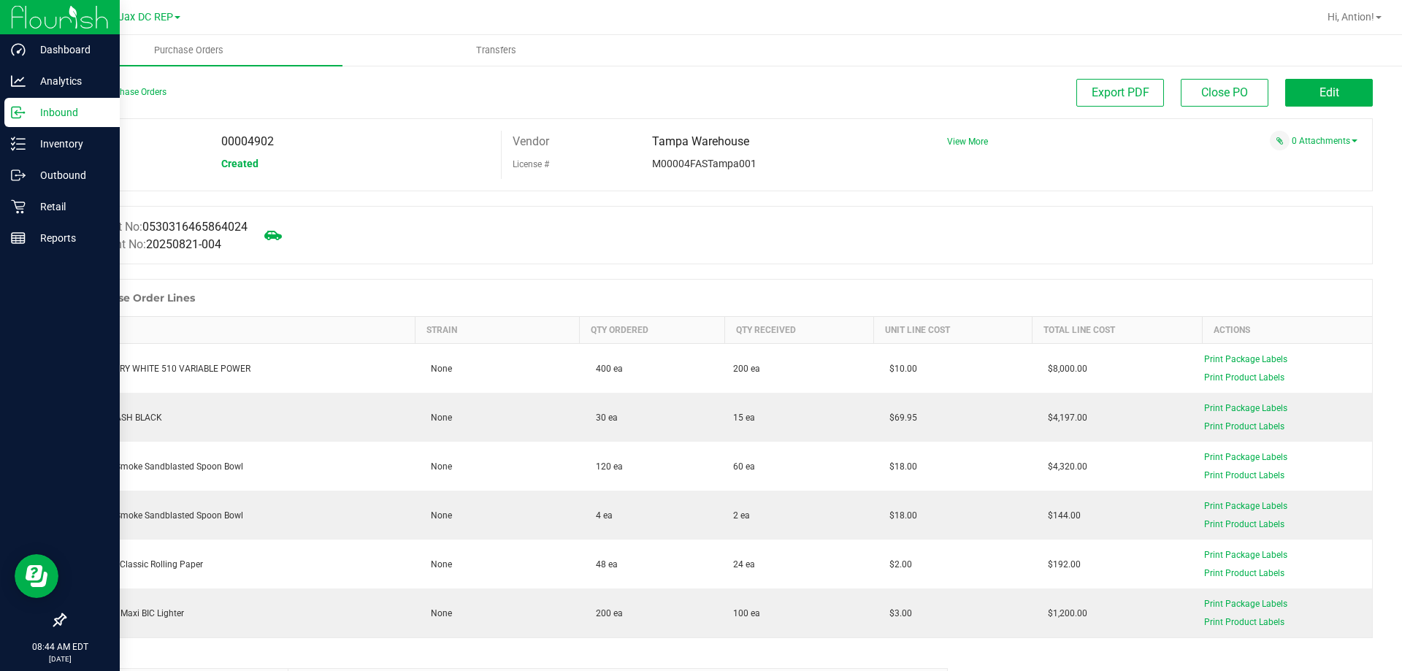
click at [33, 120] on p "Inbound" at bounding box center [70, 113] width 88 height 18
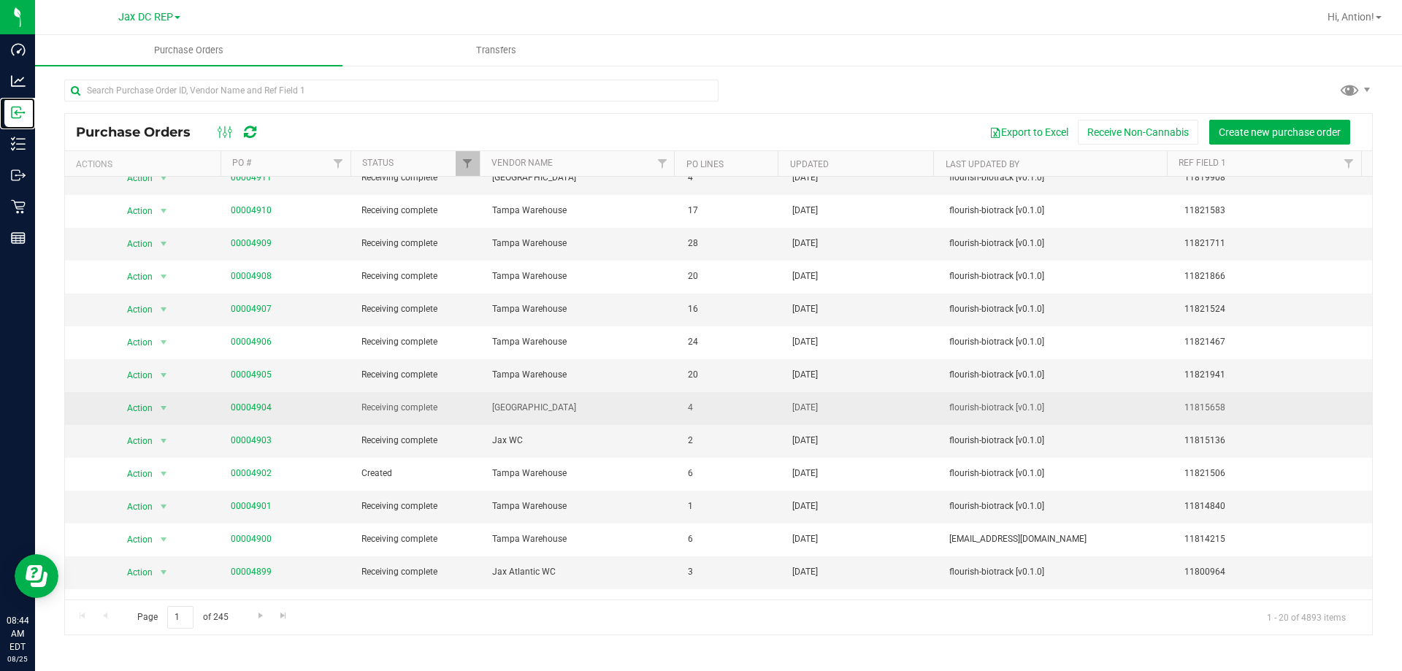
scroll to position [15, 0]
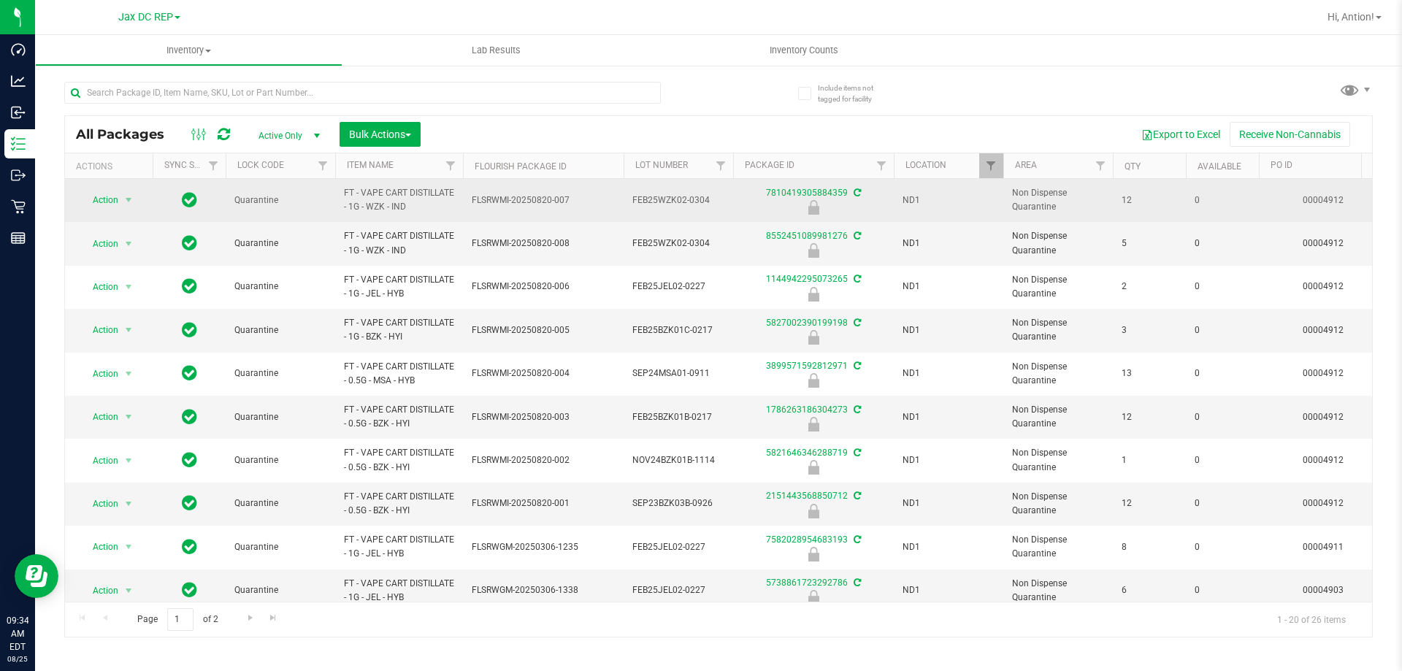
scroll to position [0, 305]
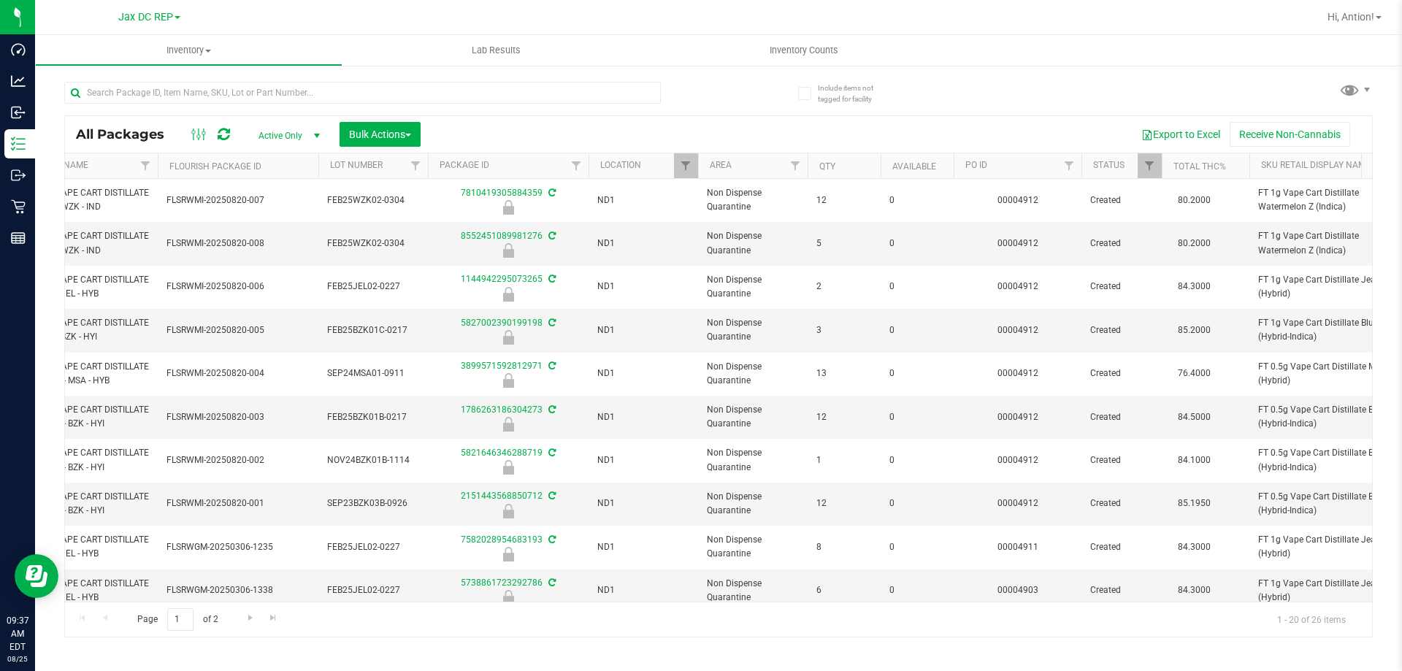
click at [992, 165] on th "PO ID" at bounding box center [1018, 166] width 128 height 26
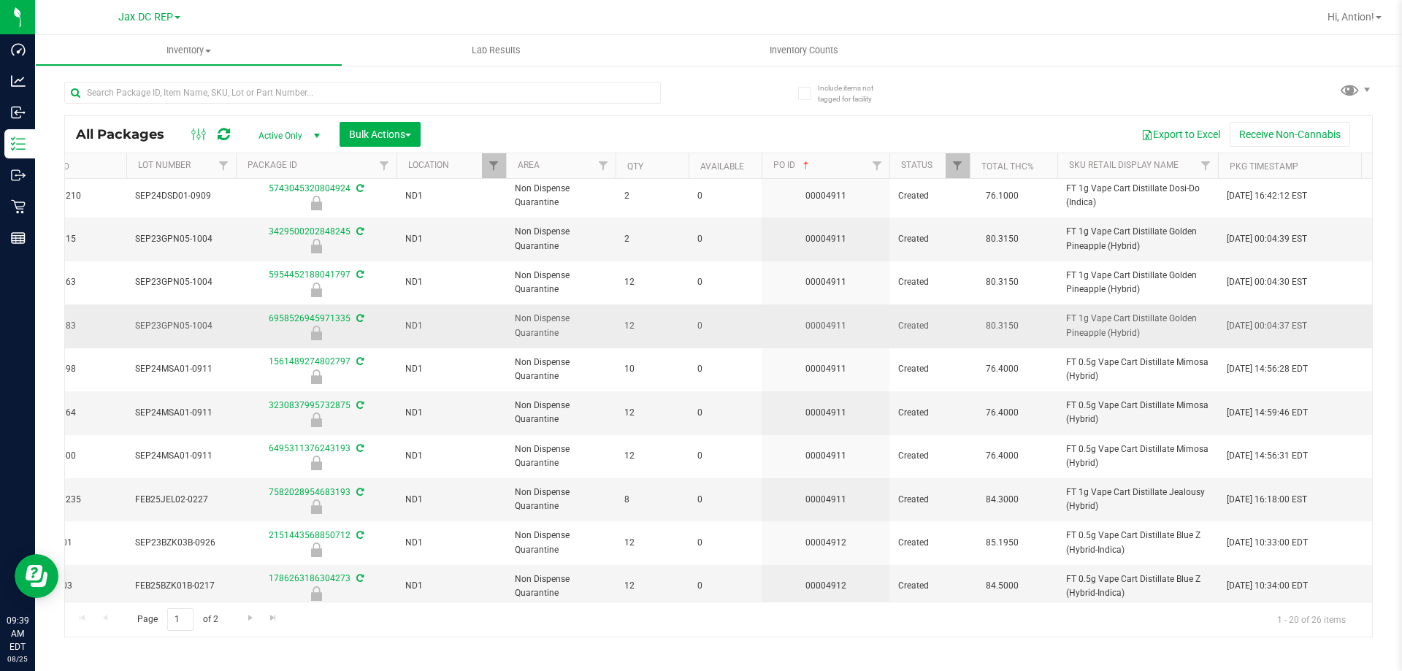
scroll to position [455, 497]
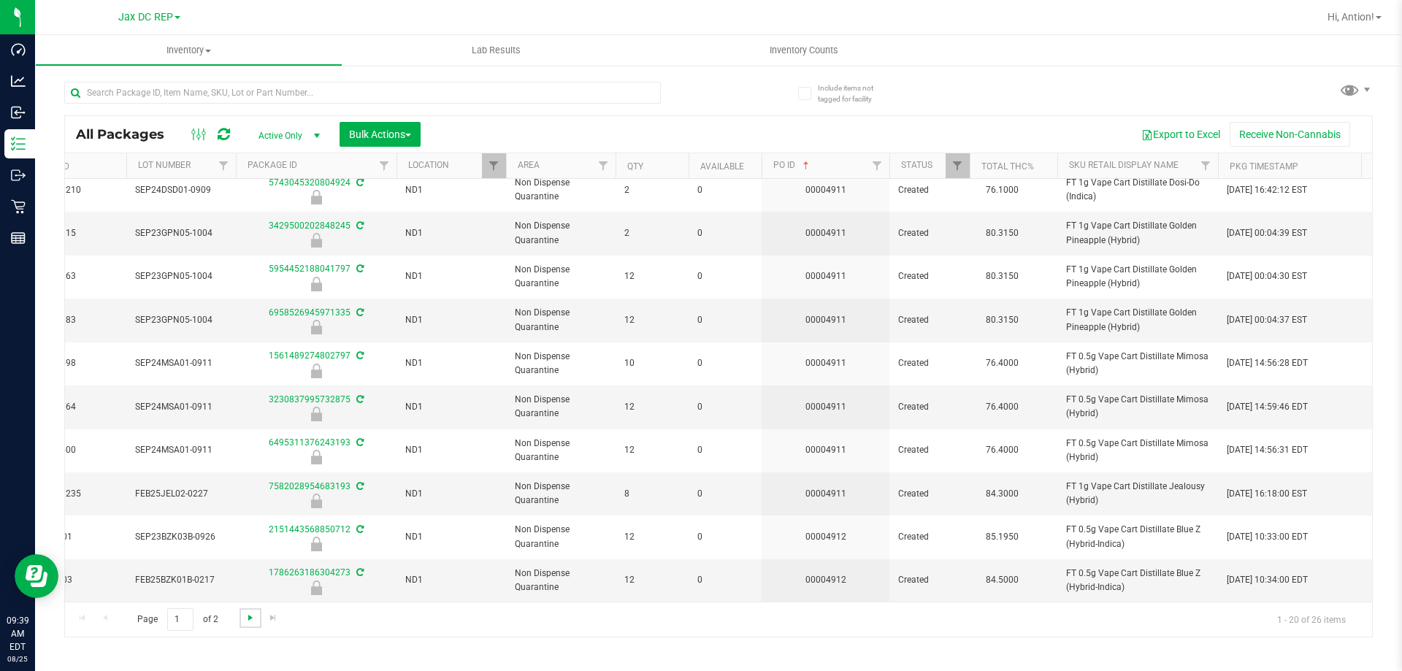
click at [245, 616] on span "Go to the next page" at bounding box center [251, 618] width 12 height 12
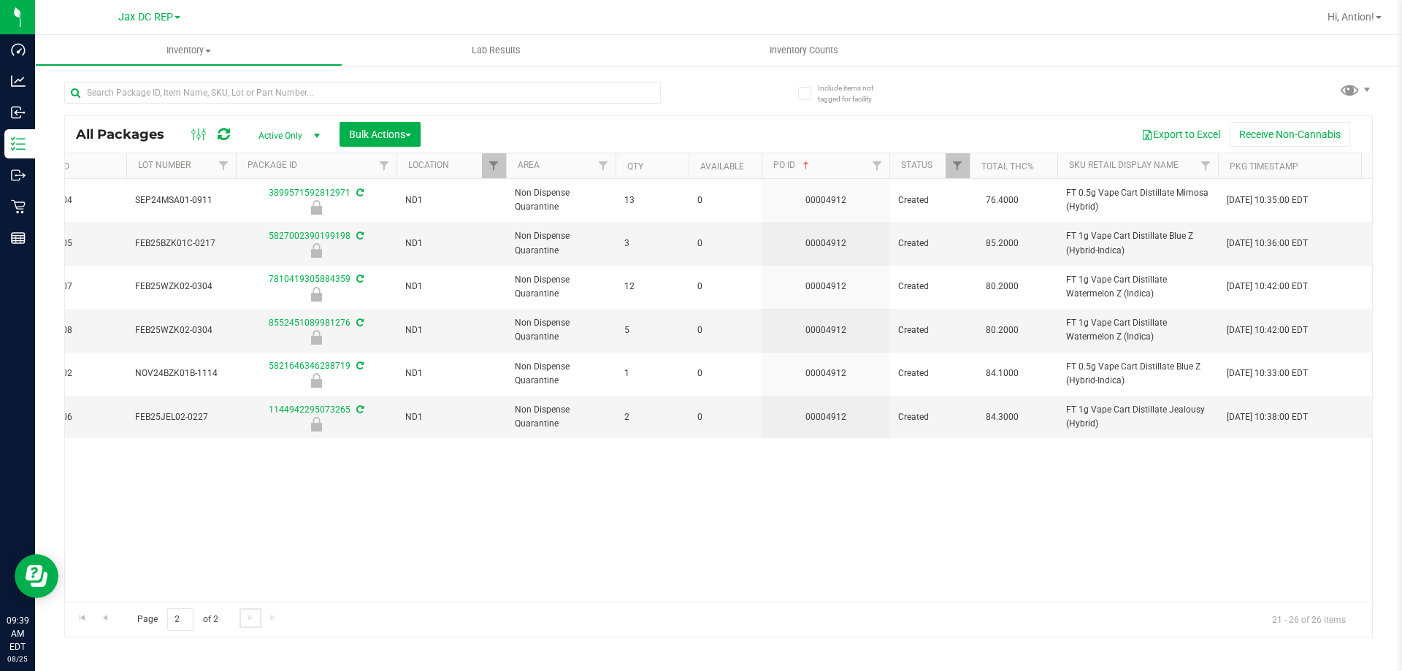
scroll to position [0, 497]
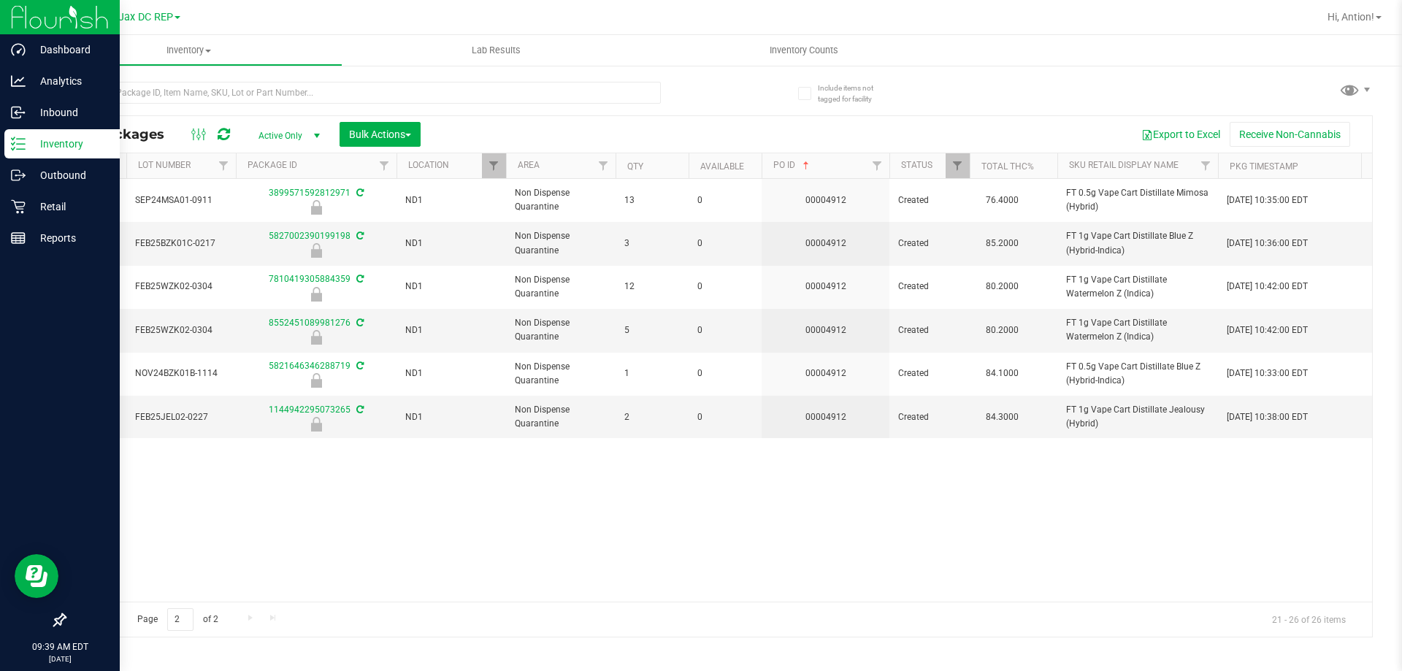
click at [42, 139] on p "Inventory" at bounding box center [70, 144] width 88 height 18
click at [64, 182] on p "Outbound" at bounding box center [70, 175] width 88 height 18
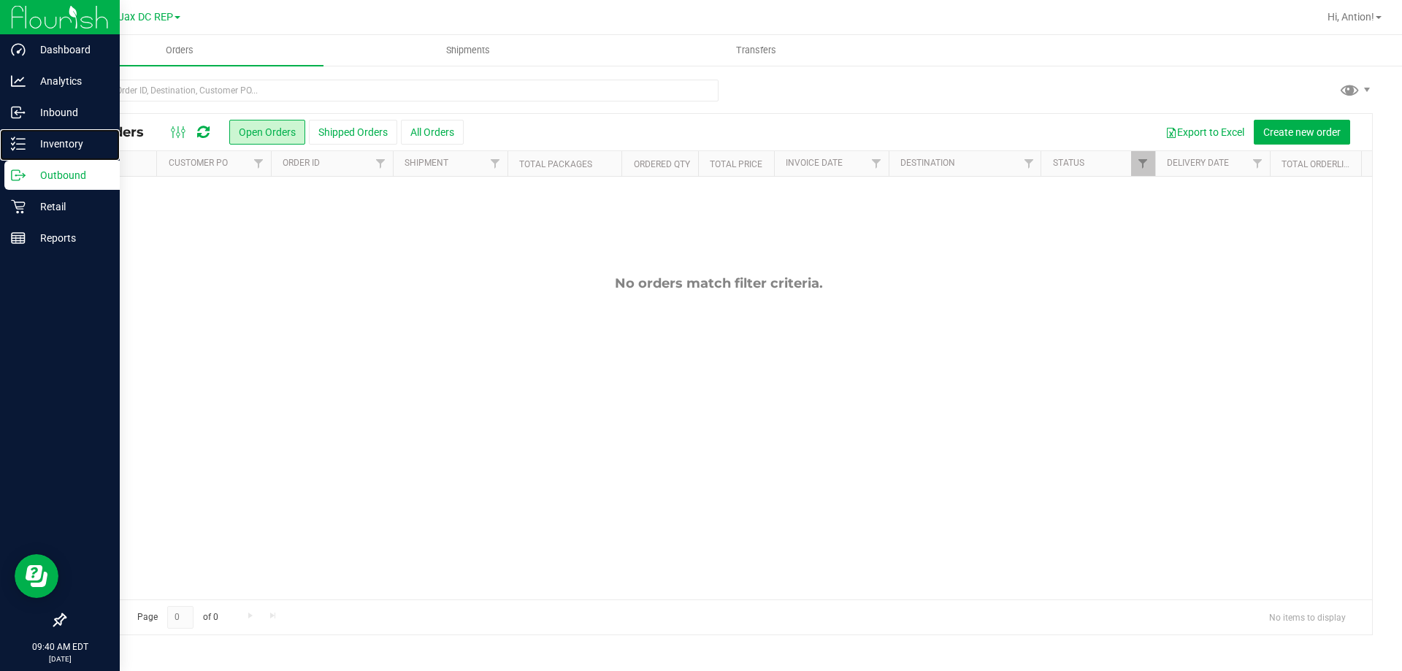
click at [53, 142] on p "Inventory" at bounding box center [70, 144] width 88 height 18
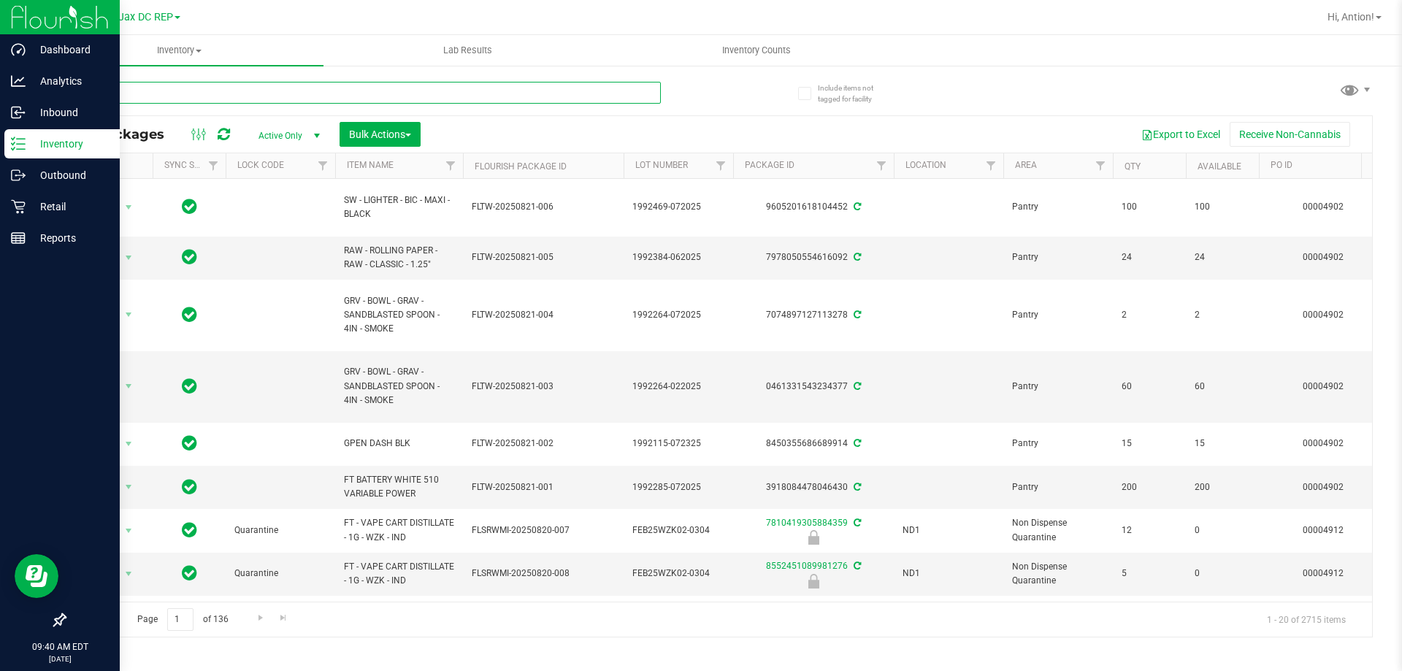
click at [212, 85] on input "text" at bounding box center [362, 93] width 597 height 22
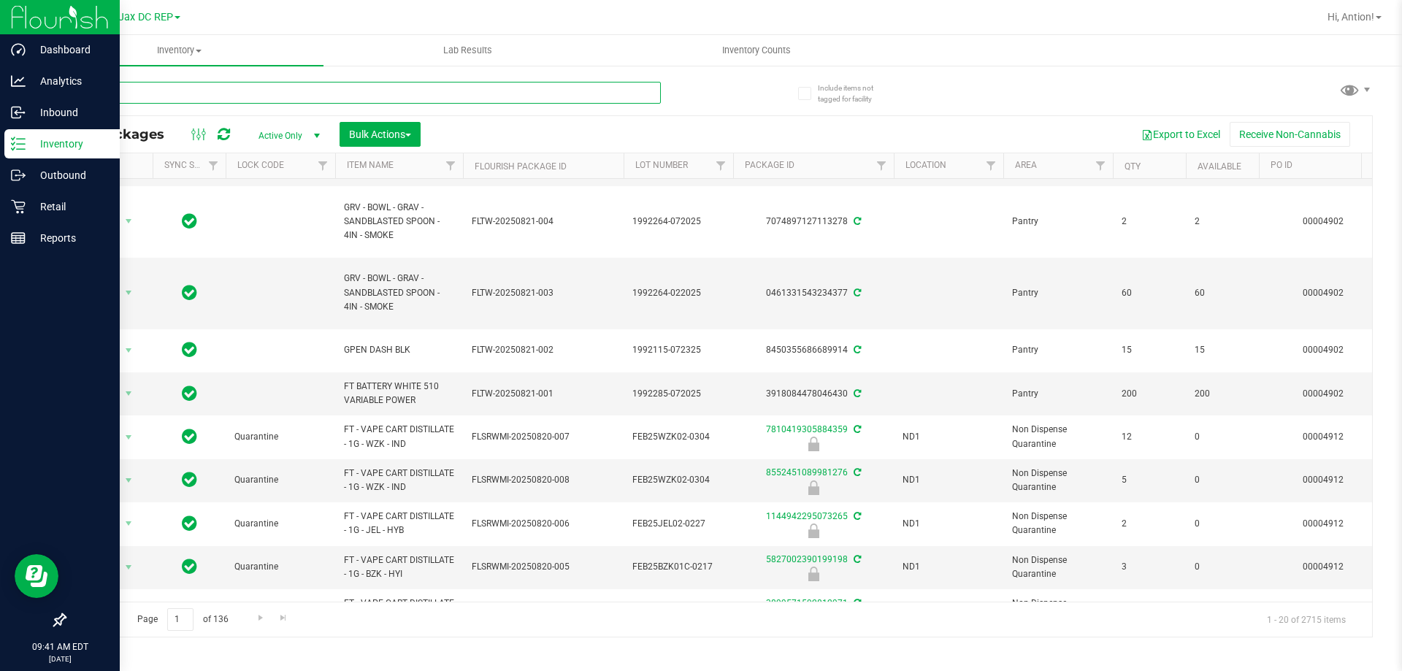
scroll to position [87, 0]
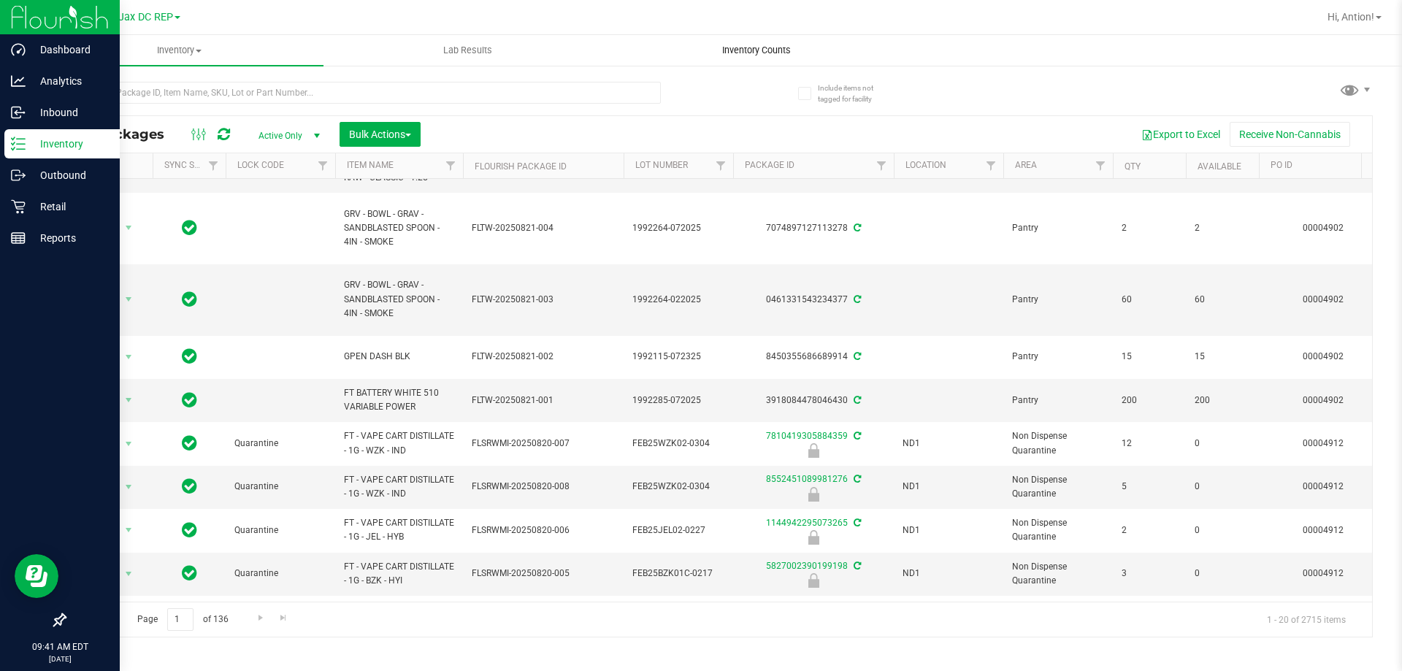
click at [779, 45] on span "Inventory Counts" at bounding box center [756, 50] width 108 height 13
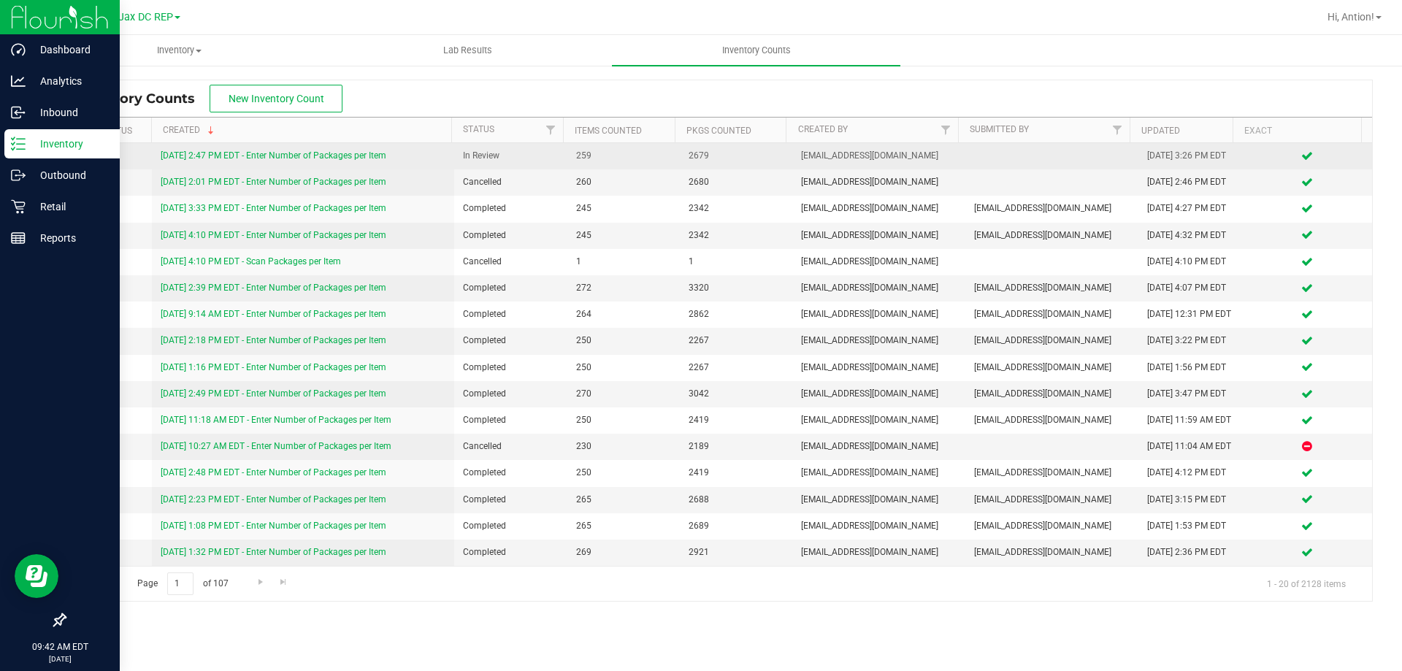
click at [318, 156] on link "8/22/25 2:47 PM EDT - Enter Number of Packages per Item" at bounding box center [274, 155] width 226 height 10
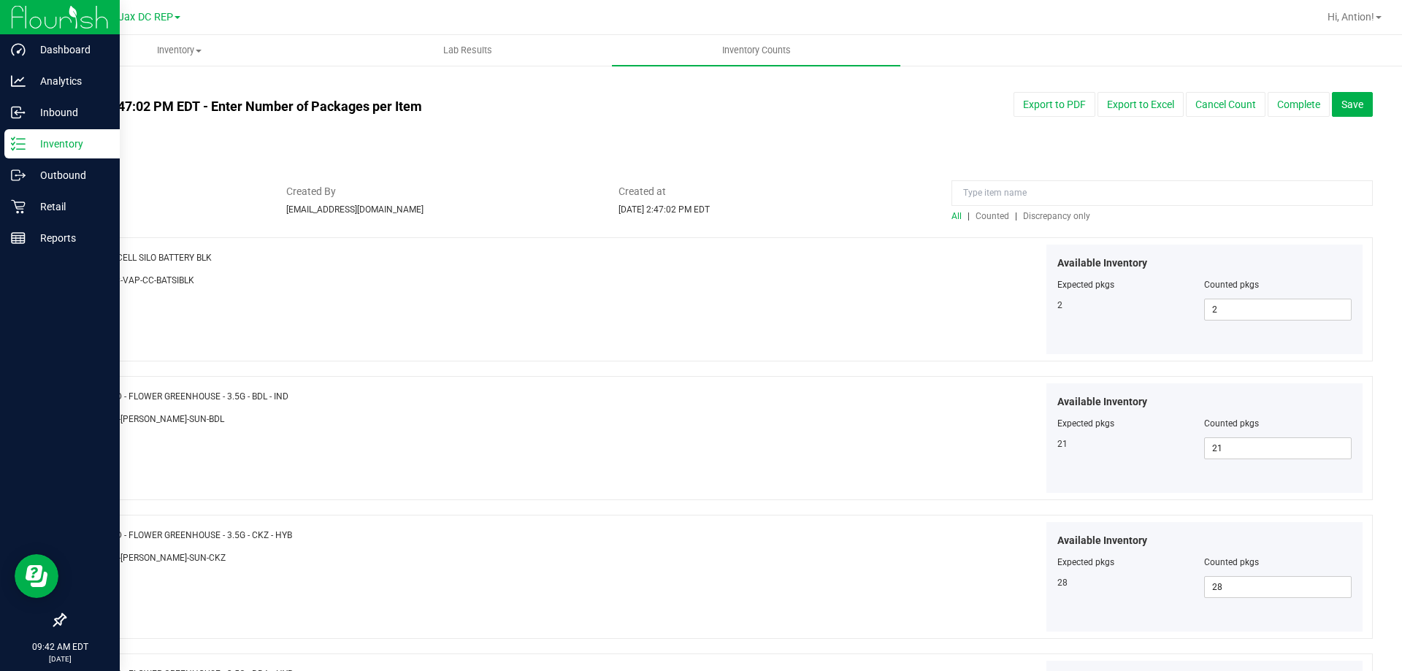
click at [1029, 216] on span "Discrepancy only" at bounding box center [1056, 216] width 67 height 10
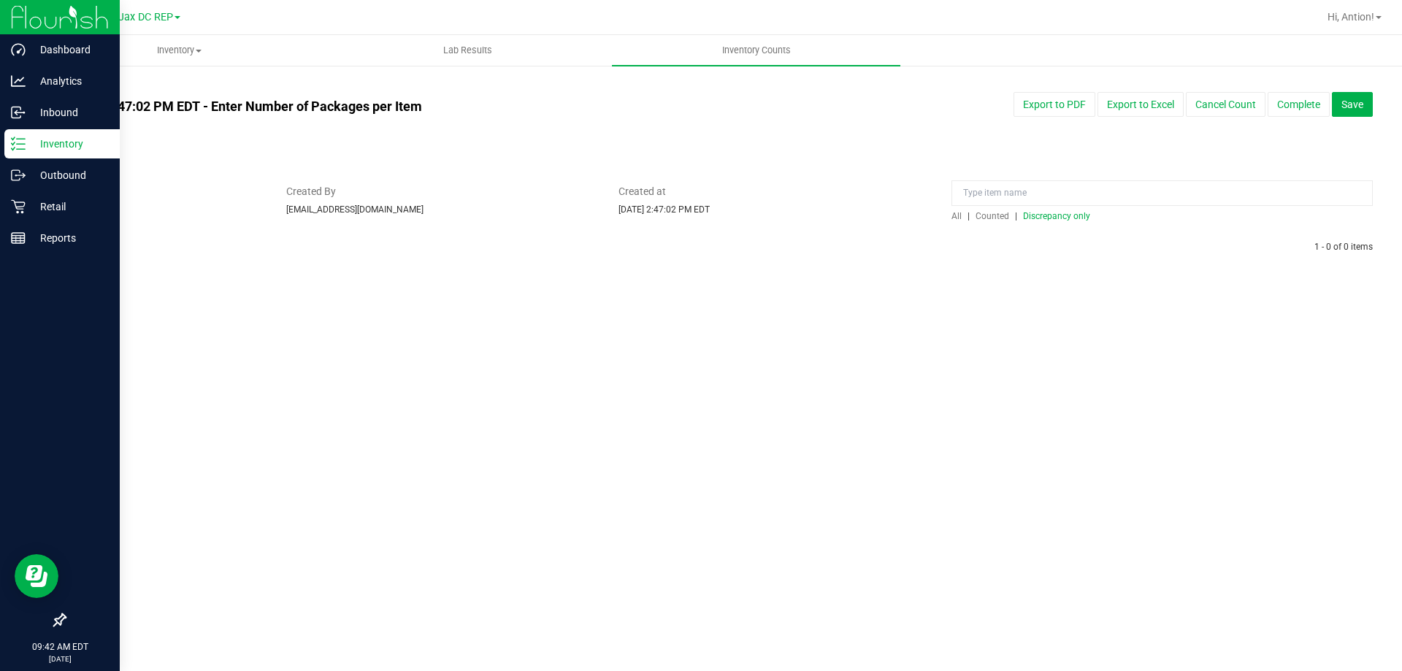
click at [42, 141] on p "Inventory" at bounding box center [70, 144] width 88 height 18
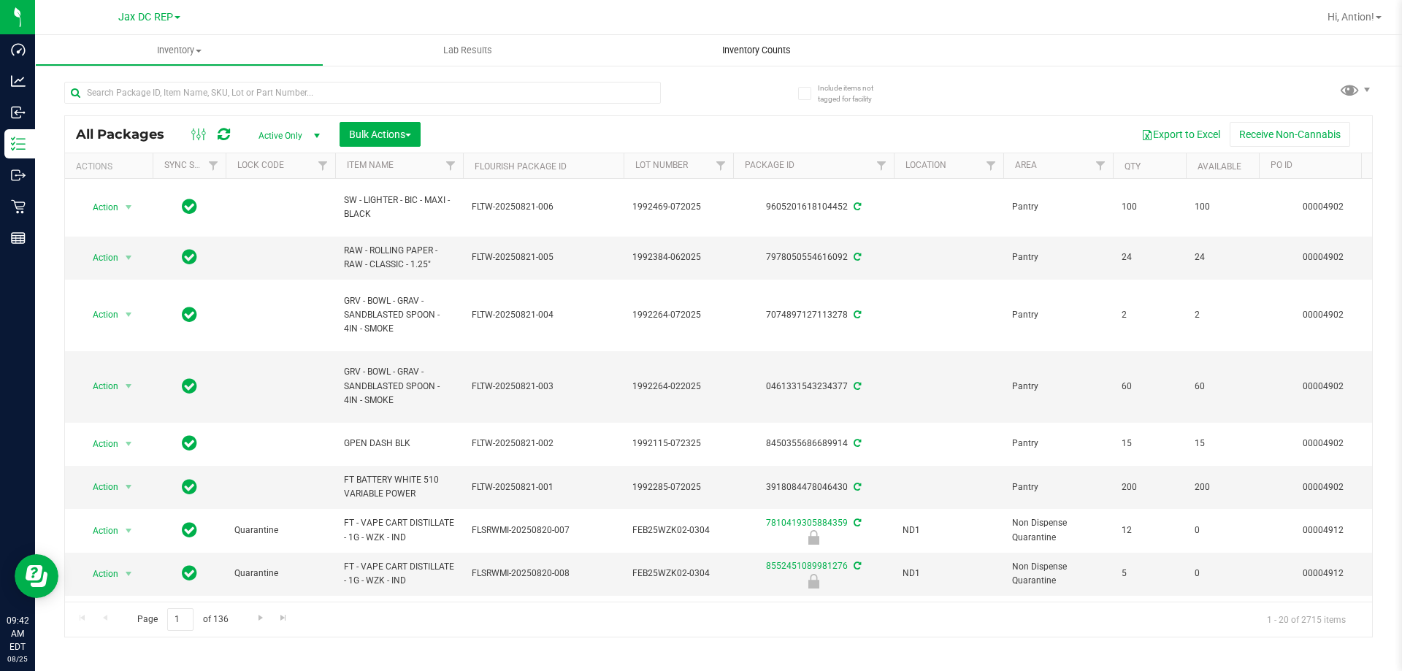
click at [733, 46] on span "Inventory Counts" at bounding box center [756, 50] width 108 height 13
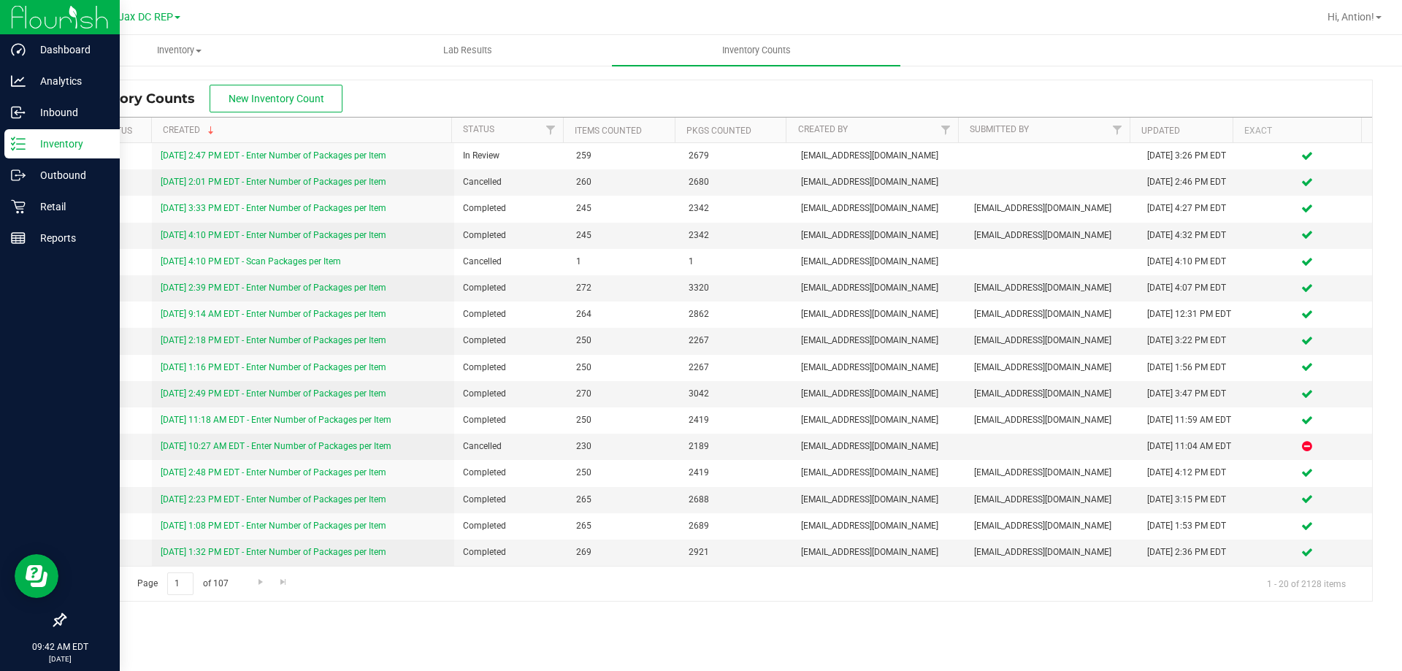
click at [28, 148] on p "Inventory" at bounding box center [70, 144] width 88 height 18
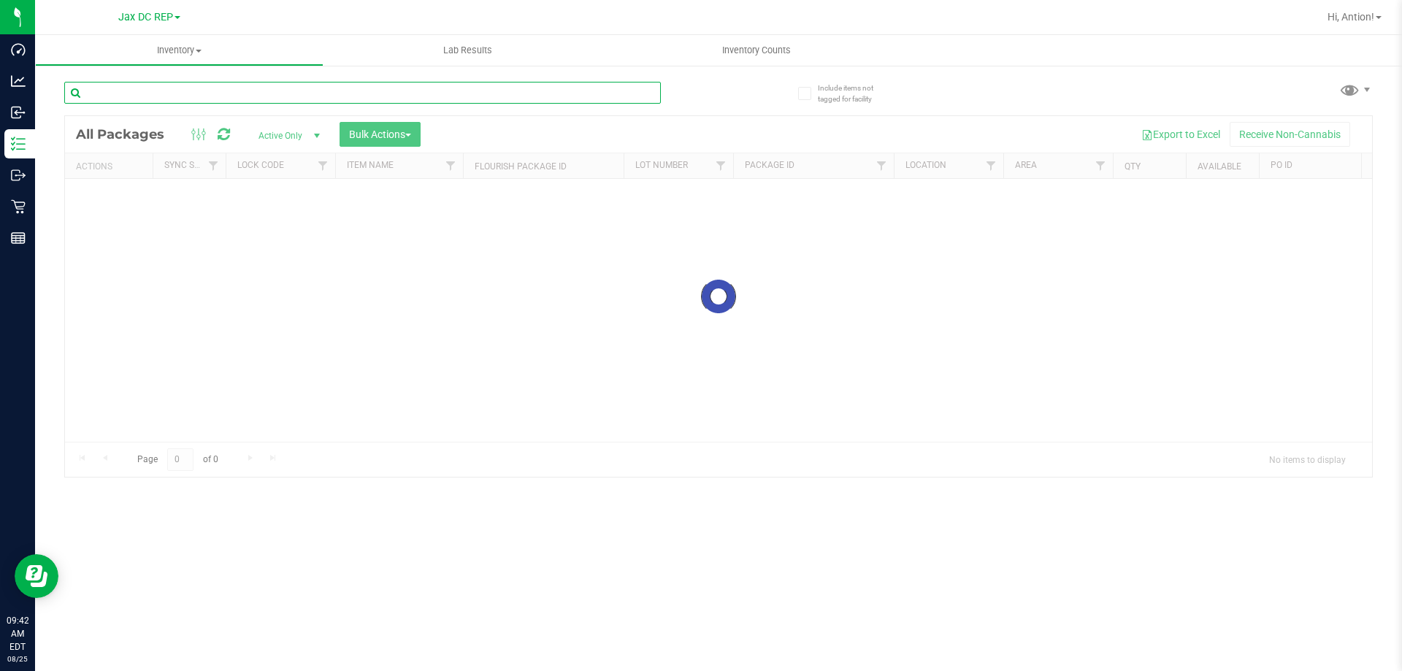
click at [229, 98] on input "text" at bounding box center [362, 93] width 597 height 22
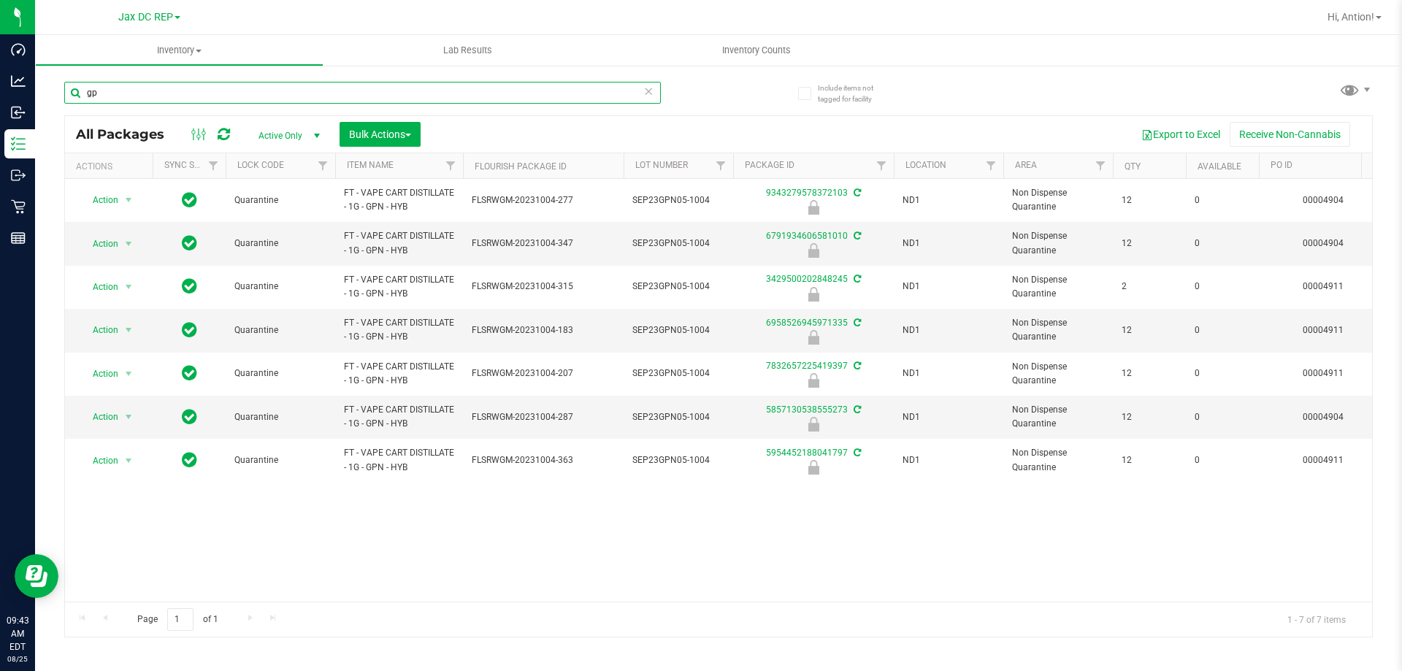
type input "g"
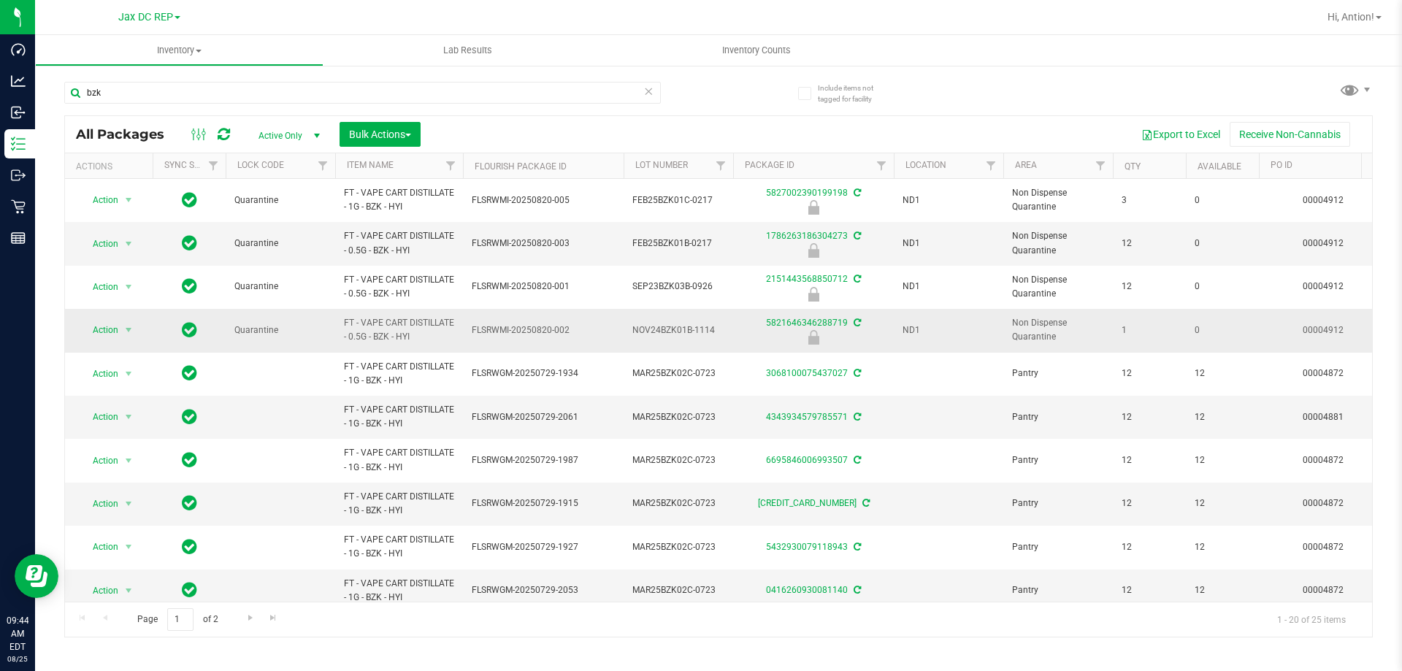
drag, startPoint x: 421, startPoint y: 340, endPoint x: 342, endPoint y: 323, distance: 80.6
click at [342, 323] on td "FT - VAPE CART DISTILLATE - 0.5G - BZK - HYI" at bounding box center [399, 330] width 128 height 43
copy span "FT - VAPE CART DISTILLATE - 0.5G - BZK - HYI"
click at [148, 94] on input "bzk" at bounding box center [362, 93] width 597 height 22
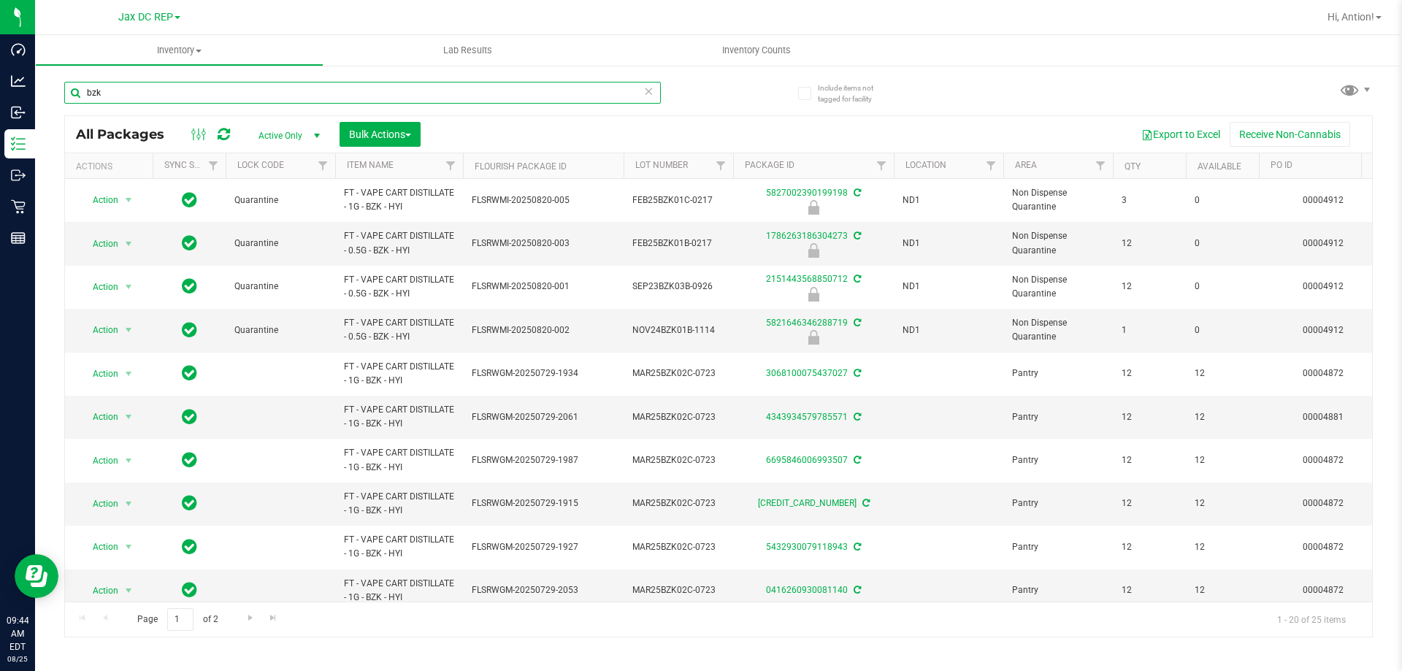
click at [148, 94] on input "bzk" at bounding box center [362, 93] width 597 height 22
paste input "FT - VAPE CART DISTILLATE - 0.5G - BZK - HYI"
type input "FT - VAPE CART DISTILLATE - 0.5G - BZK - HYI"
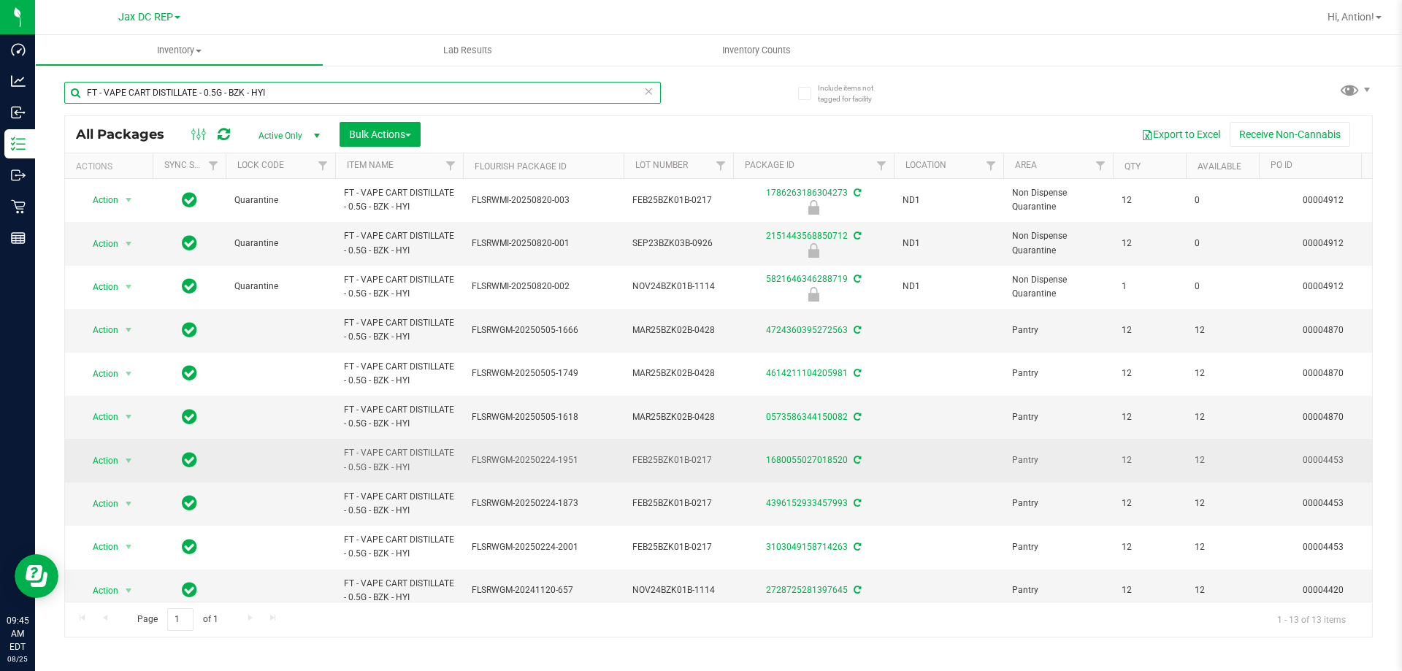
scroll to position [73, 0]
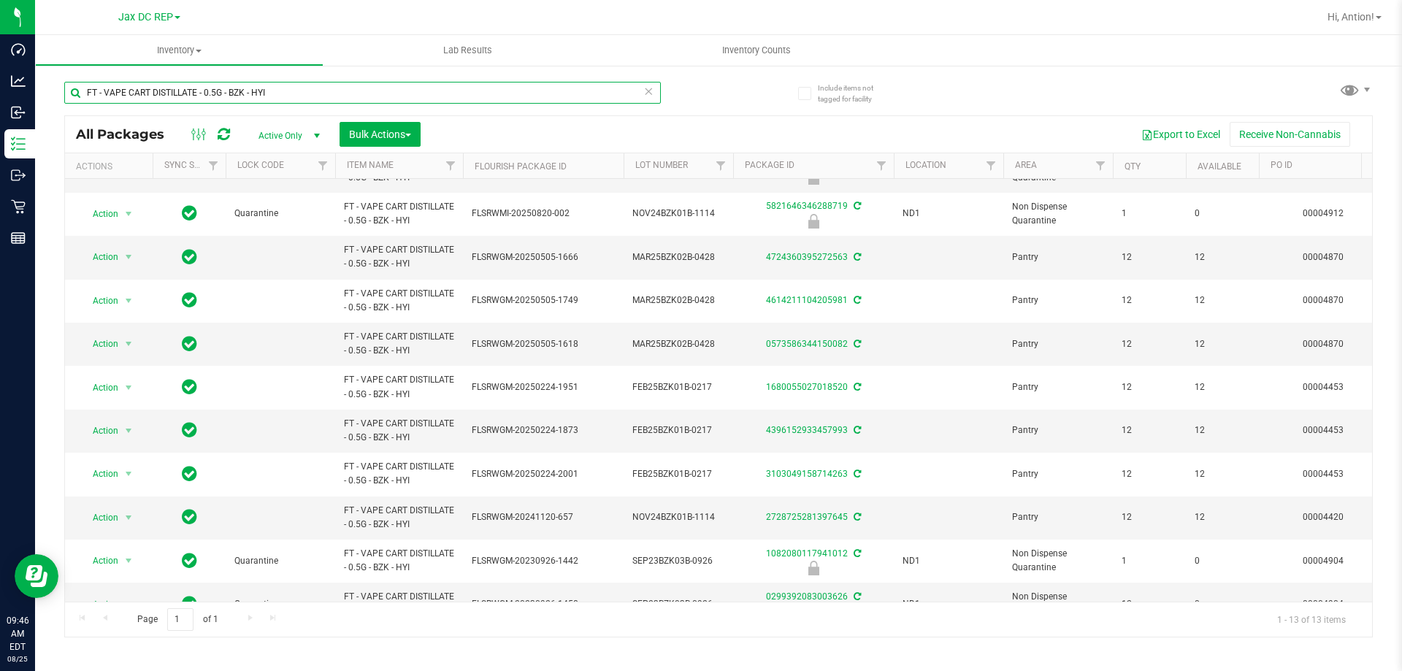
click at [244, 93] on input "FT - VAPE CART DISTILLATE - 0.5G - BZK - HYI" at bounding box center [362, 93] width 597 height 22
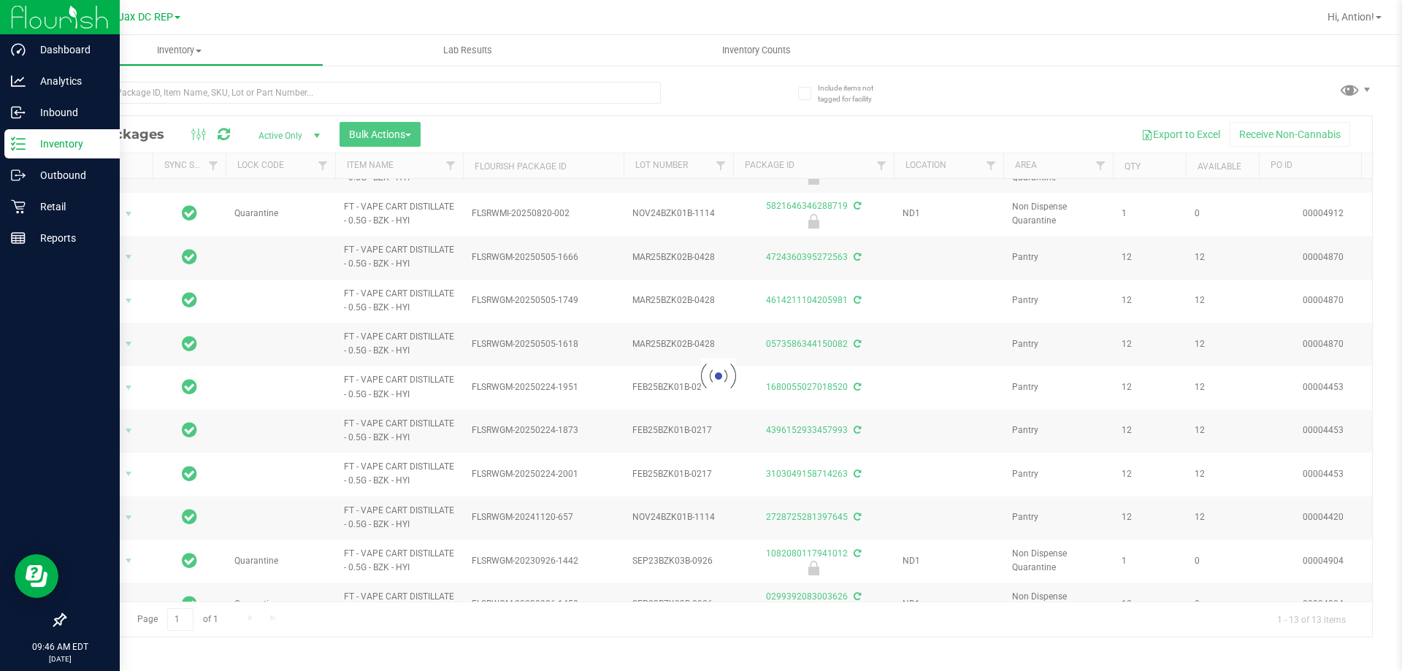
click at [22, 137] on icon at bounding box center [18, 144] width 15 height 15
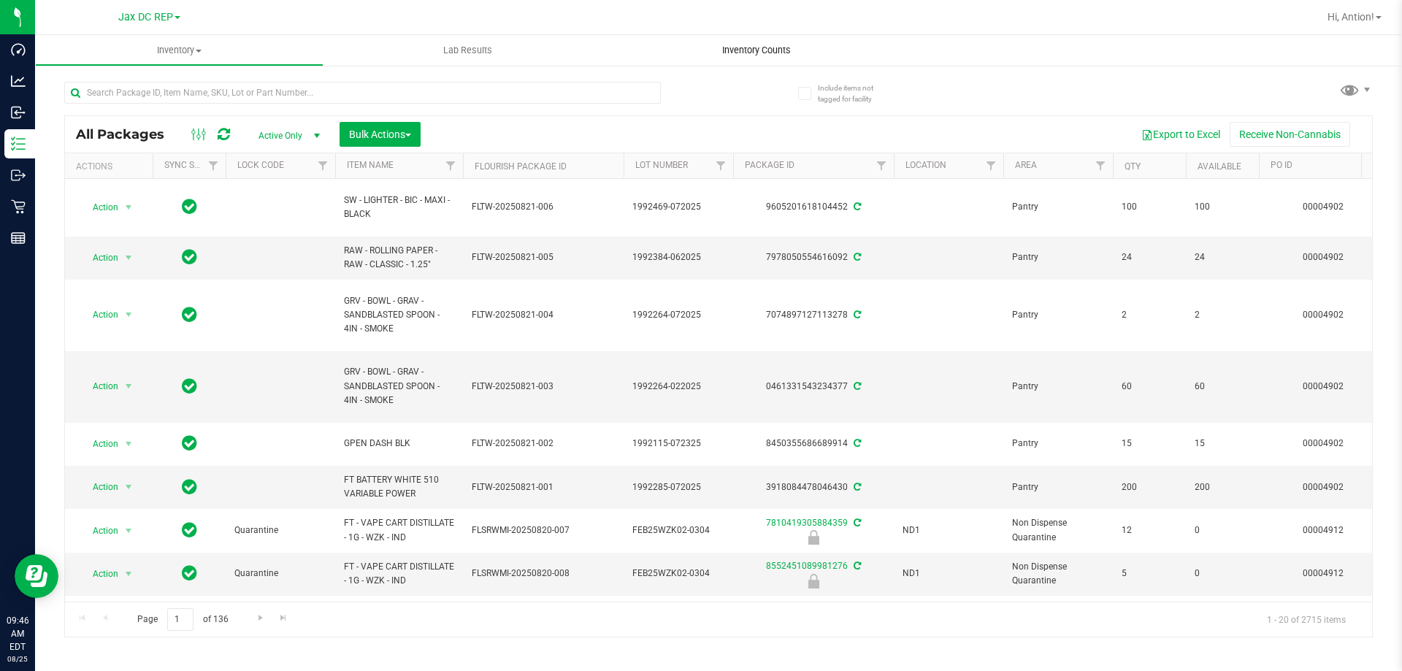
click at [744, 48] on span "Inventory Counts" at bounding box center [756, 50] width 108 height 13
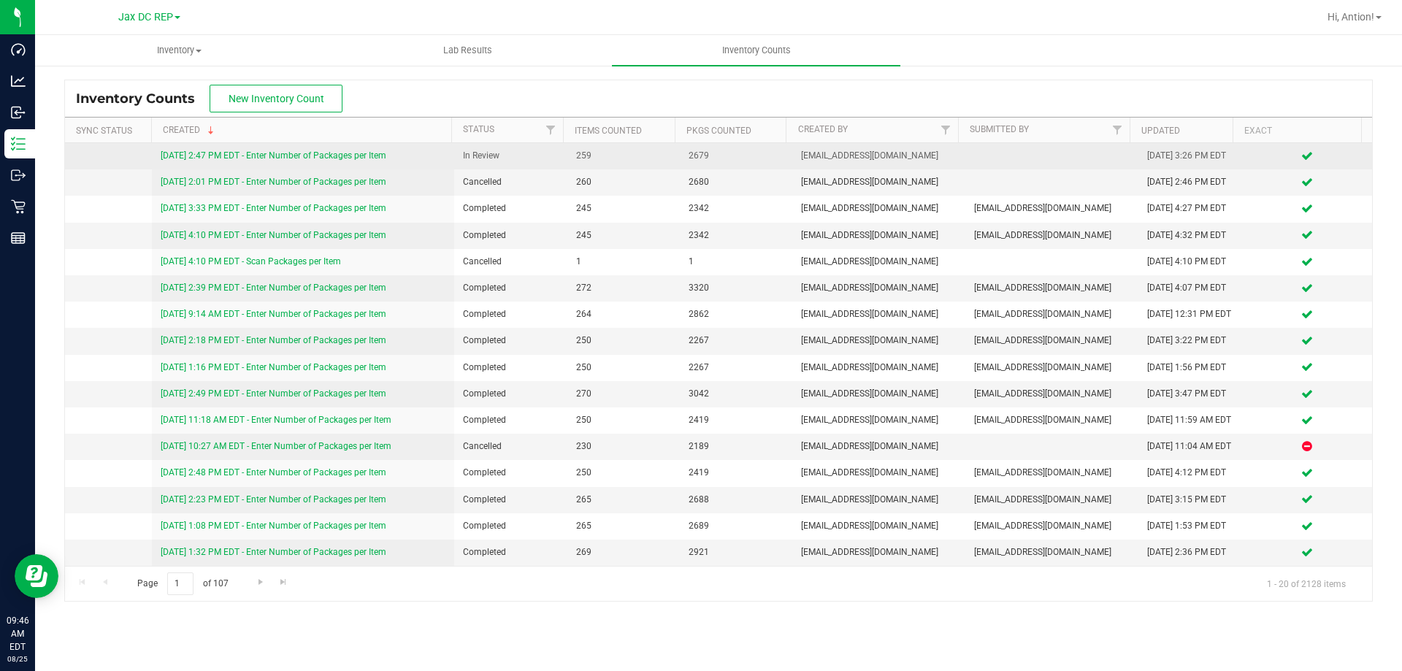
click at [318, 150] on div "8/22/25 2:47 PM EDT - Enter Number of Packages per Item" at bounding box center [304, 156] width 286 height 14
click at [314, 157] on link "8/22/25 2:47 PM EDT - Enter Number of Packages per Item" at bounding box center [274, 155] width 226 height 10
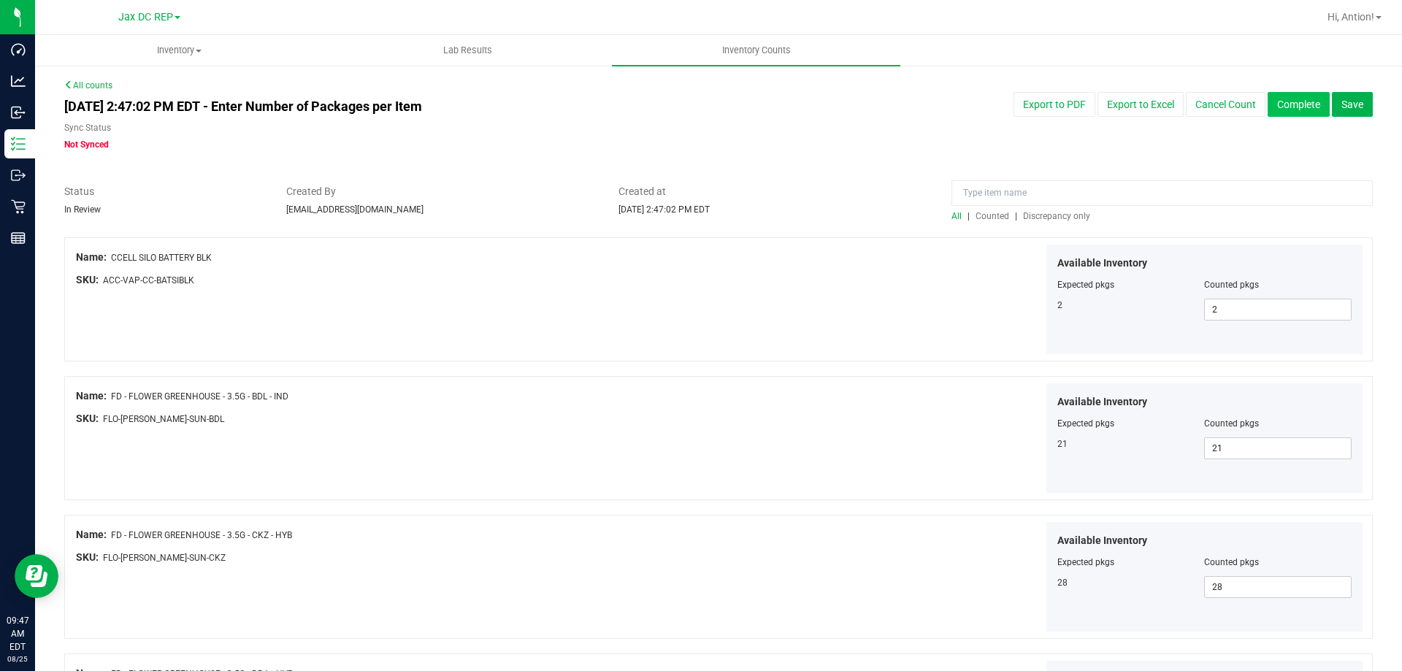
click at [1291, 106] on button "Complete" at bounding box center [1299, 104] width 62 height 25
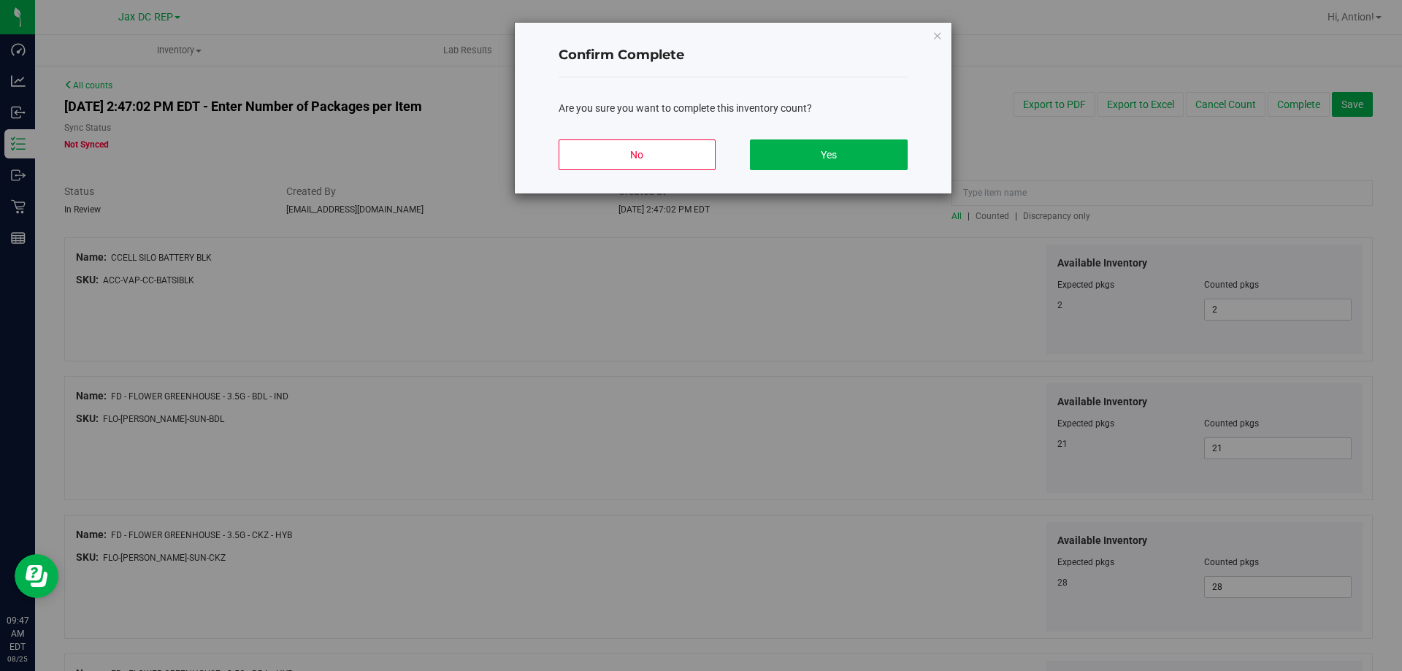
click at [835, 172] on div "No Yes" at bounding box center [733, 161] width 349 height 66
click at [805, 155] on button "Yes" at bounding box center [828, 154] width 157 height 31
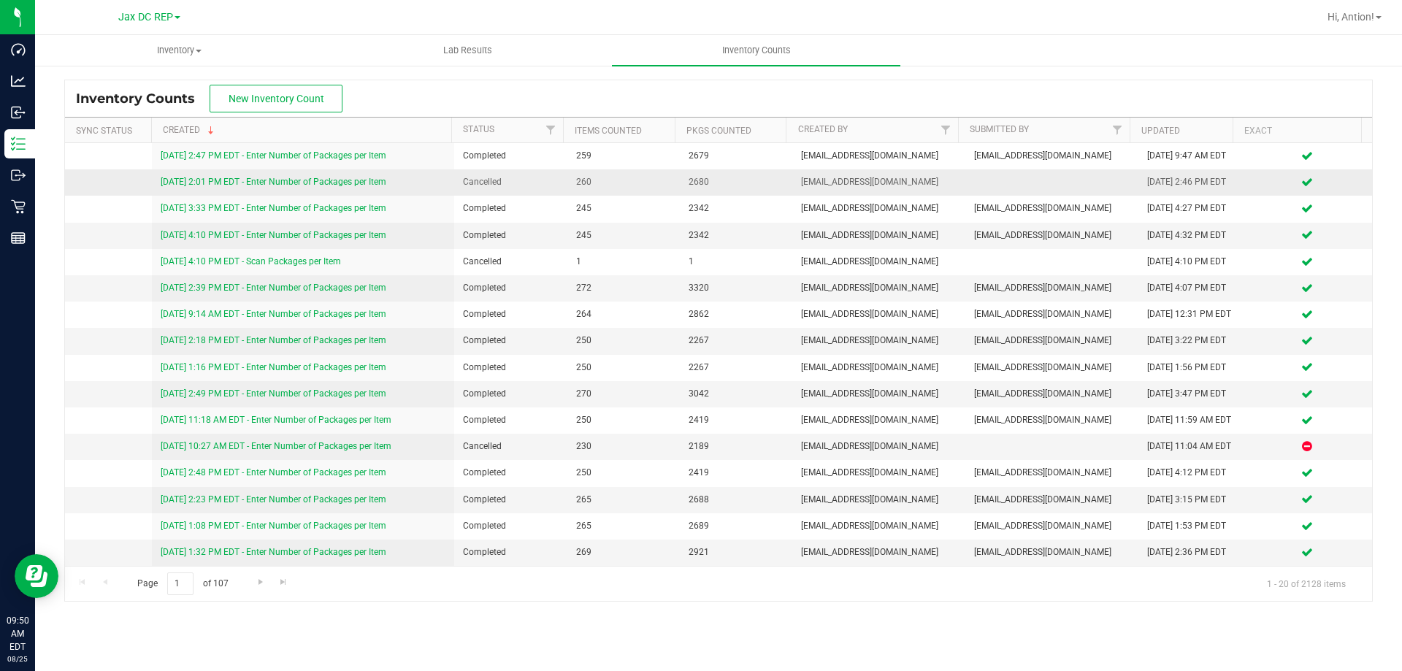
drag, startPoint x: 727, startPoint y: 180, endPoint x: 645, endPoint y: 180, distance: 81.8
click at [645, 180] on tr "8/22/25 2:01 PM EDT - Enter Number of Packages per Item Cancelled 260 2680 nyod…" at bounding box center [718, 182] width 1307 height 26
click at [645, 180] on span "260" at bounding box center [623, 182] width 95 height 14
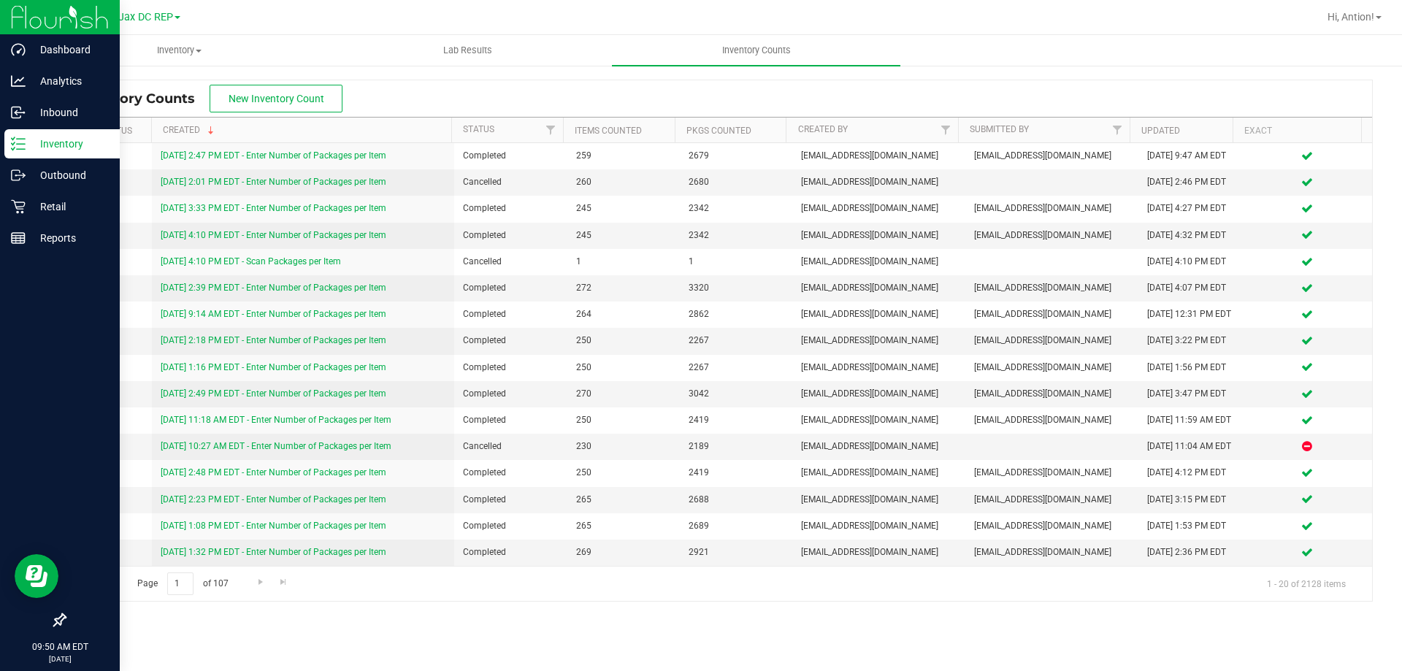
click at [37, 150] on p "Inventory" at bounding box center [70, 144] width 88 height 18
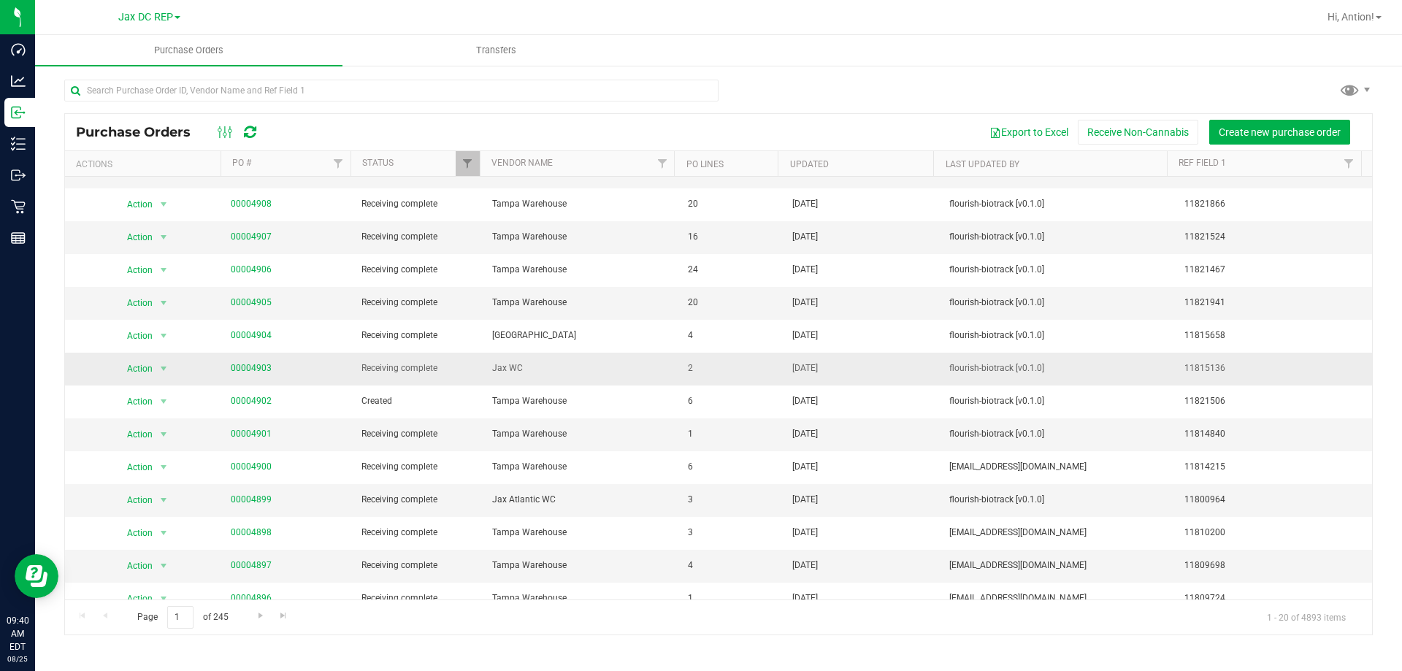
scroll to position [146, 0]
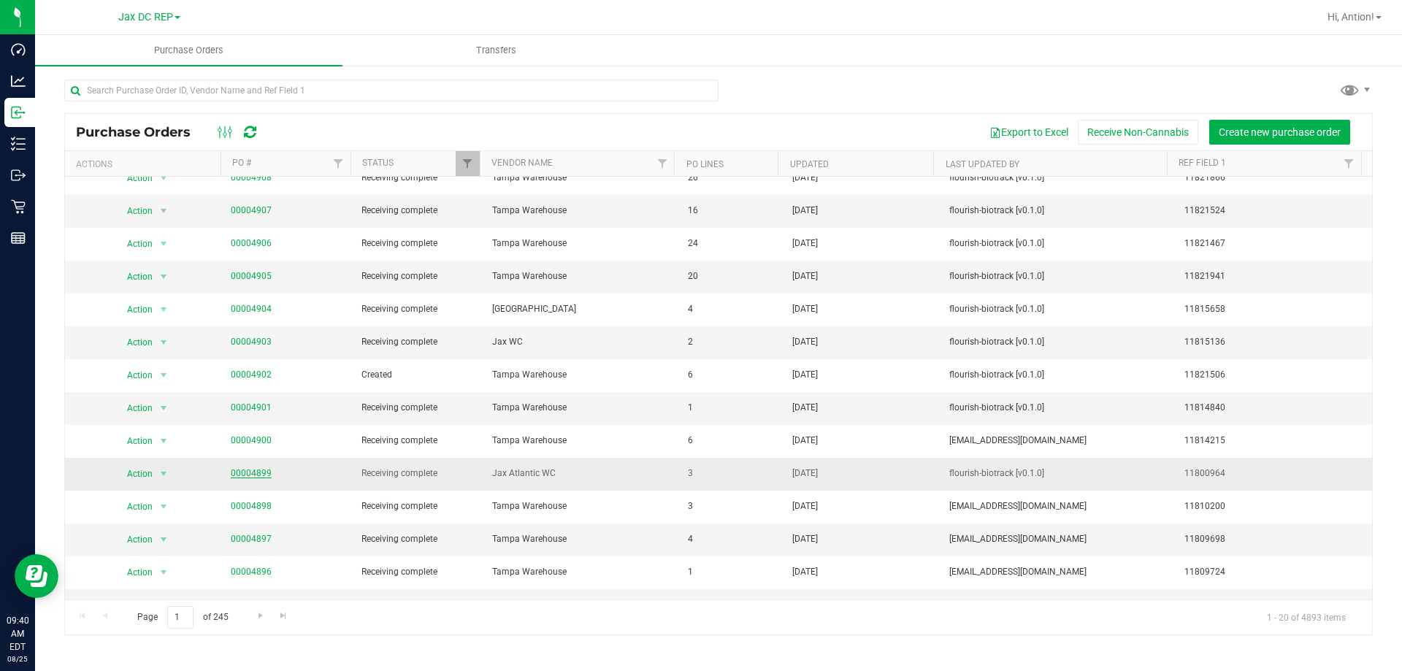
click at [240, 472] on link "00004899" at bounding box center [251, 473] width 41 height 10
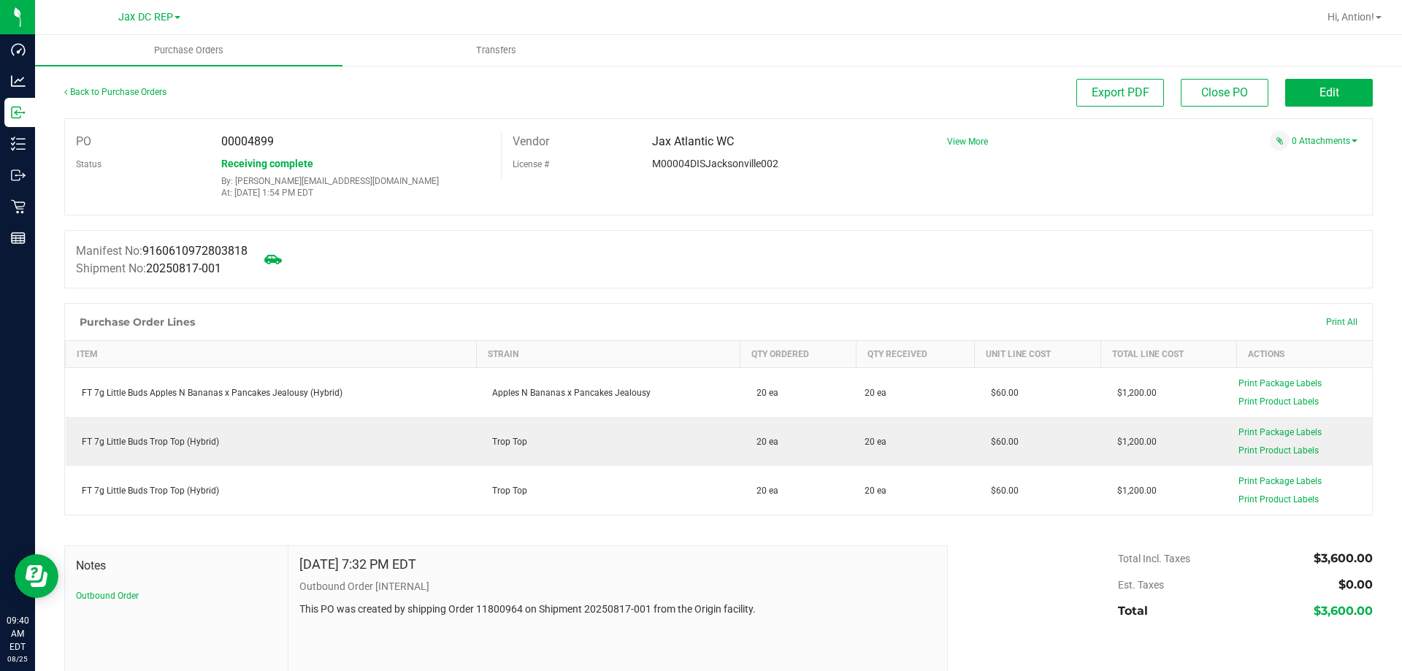
click at [77, 99] on div "Back to Purchase Orders" at bounding box center [227, 92] width 327 height 26
click at [83, 94] on link "Back to Purchase Orders" at bounding box center [115, 92] width 102 height 10
